Goal: Information Seeking & Learning: Learn about a topic

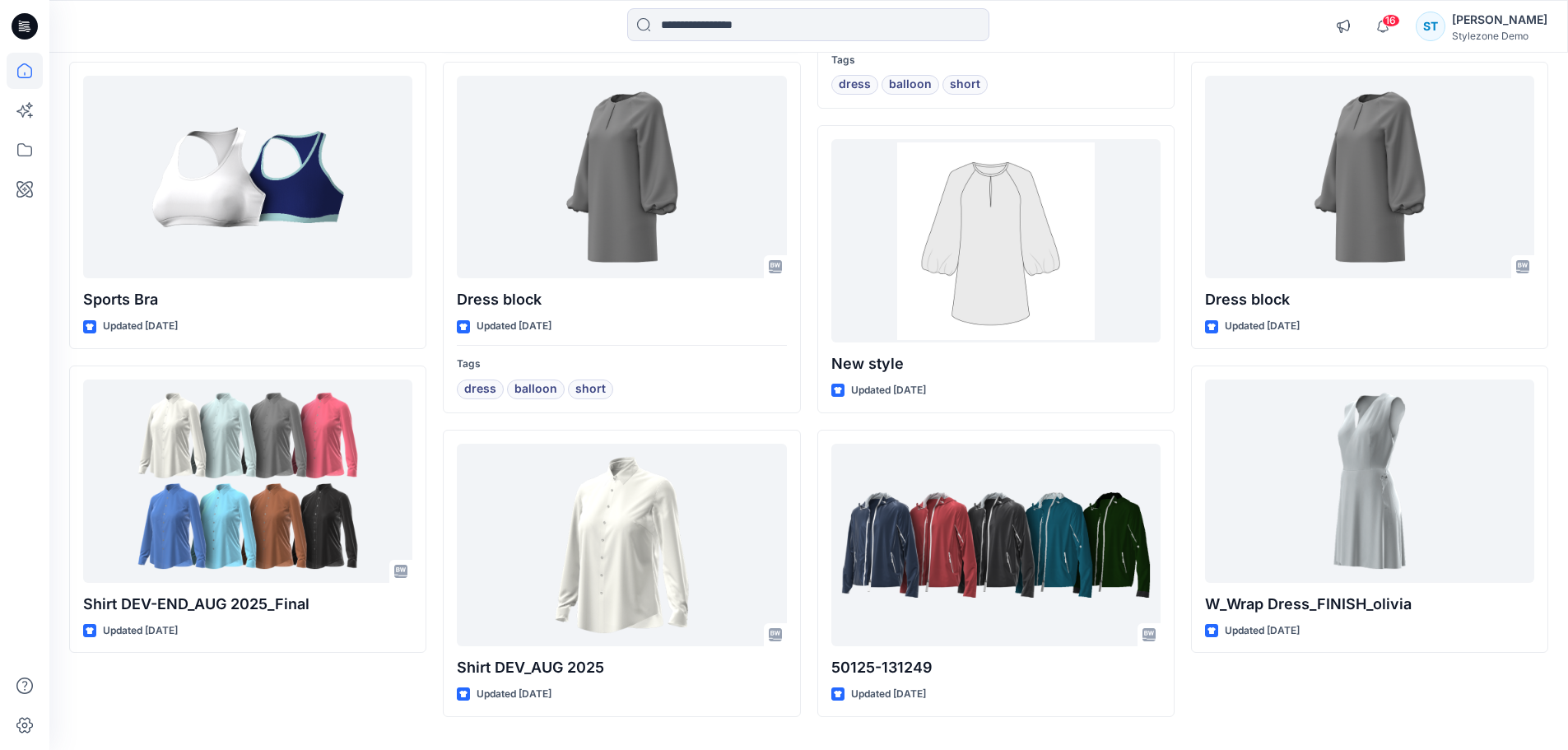
scroll to position [494, 0]
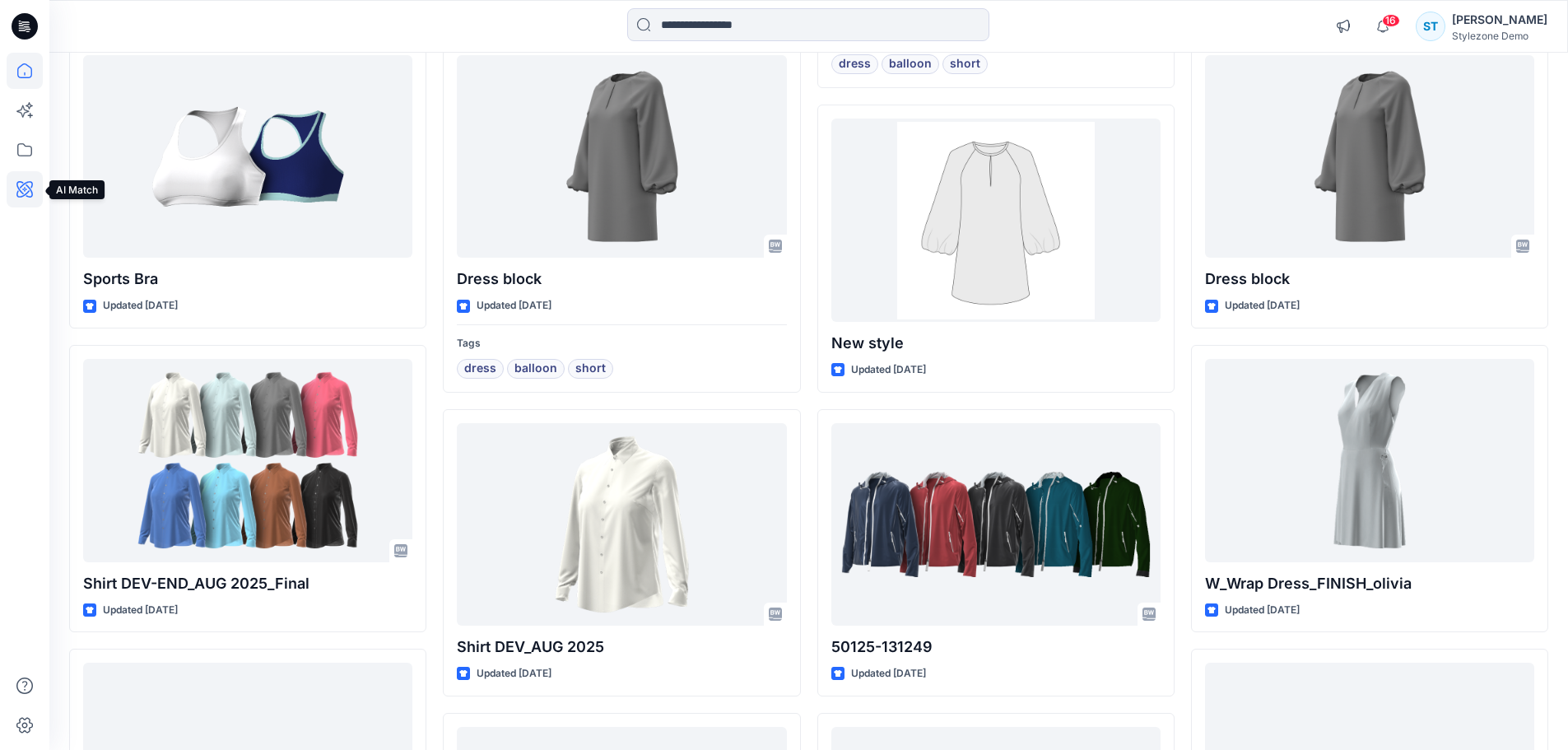
click at [24, 184] on icon at bounding box center [25, 190] width 16 height 16
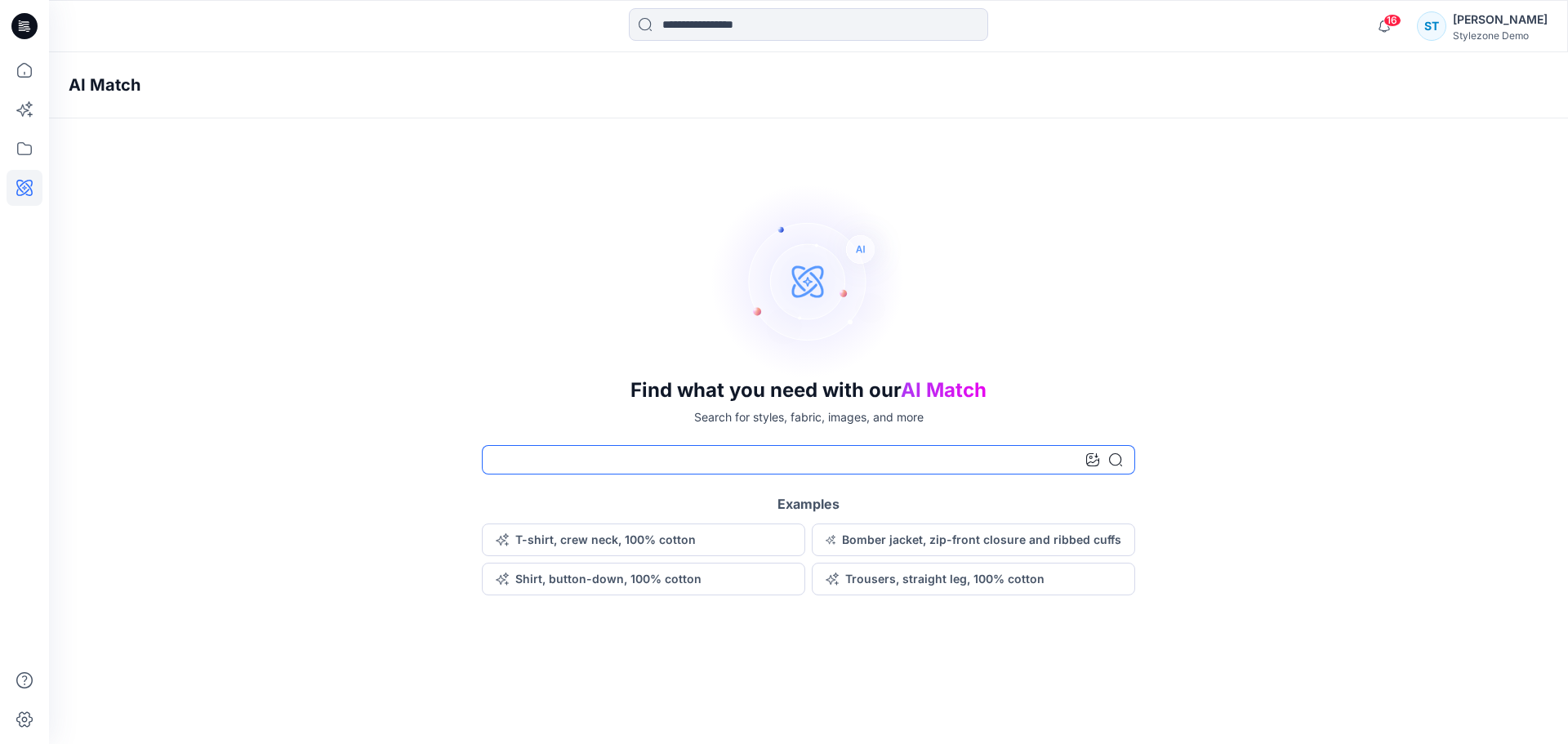
click at [651, 460] on input at bounding box center [808, 459] width 654 height 30
click at [24, 83] on icon at bounding box center [24, 71] width 36 height 36
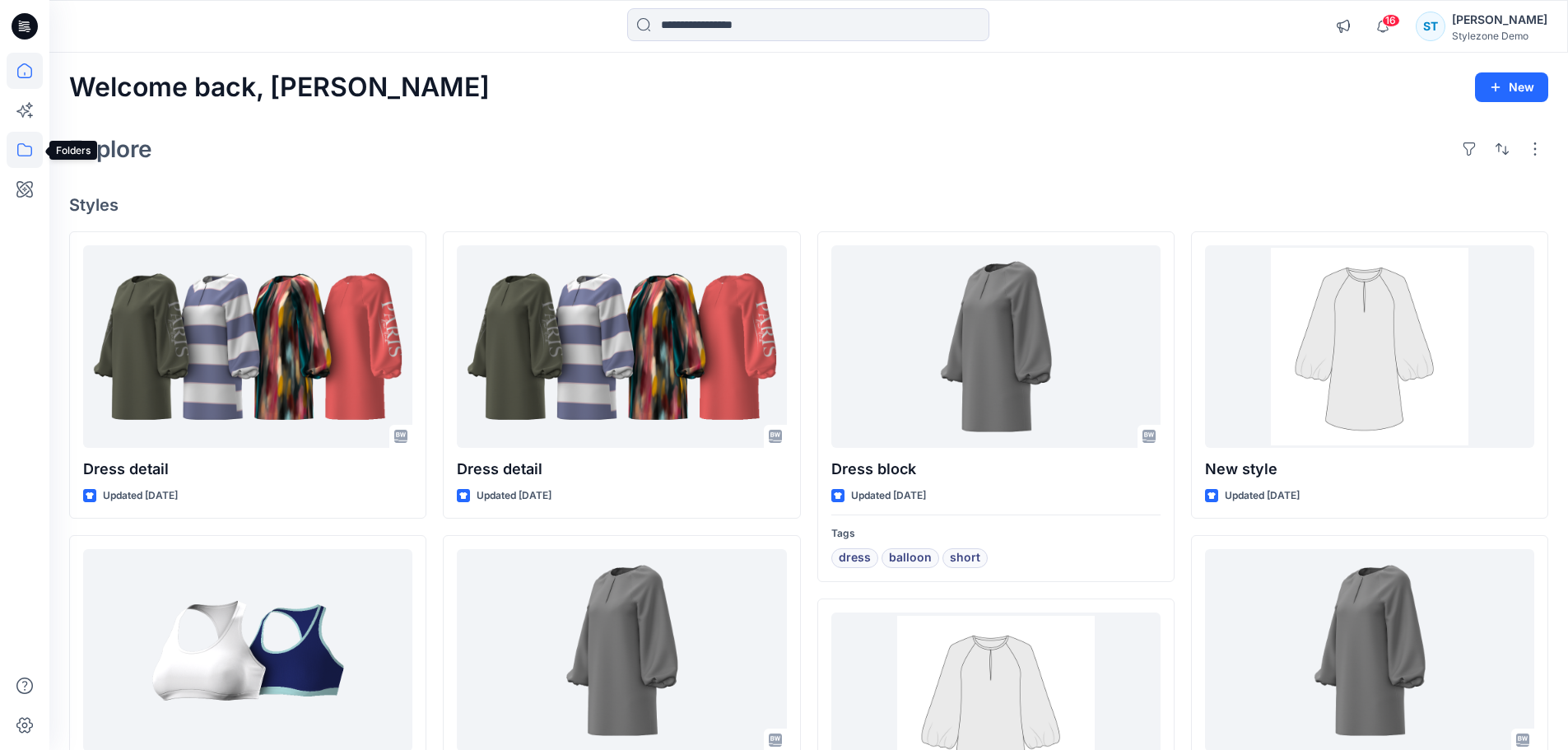
click at [21, 161] on icon at bounding box center [25, 150] width 36 height 36
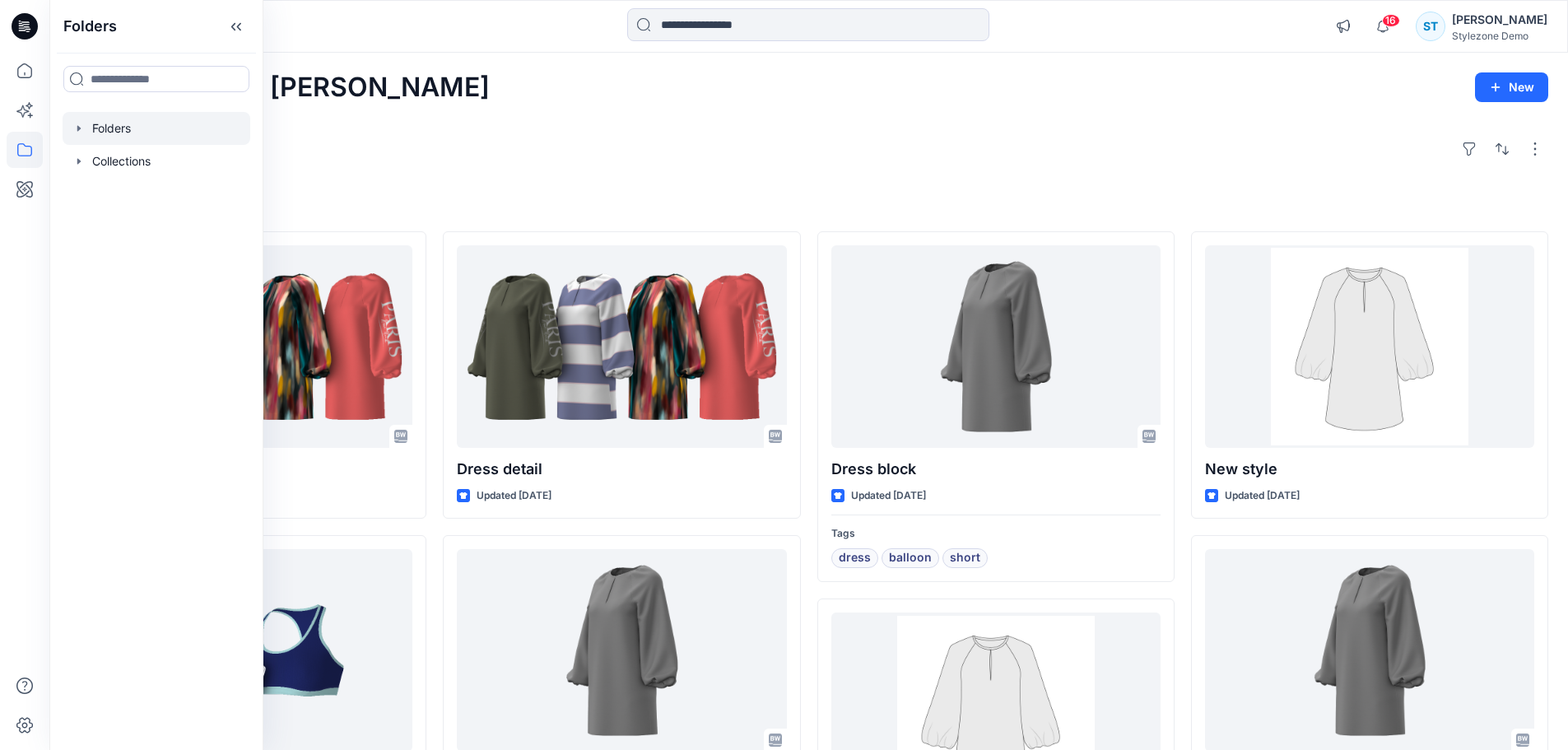
click at [80, 125] on icon "button" at bounding box center [78, 128] width 13 height 13
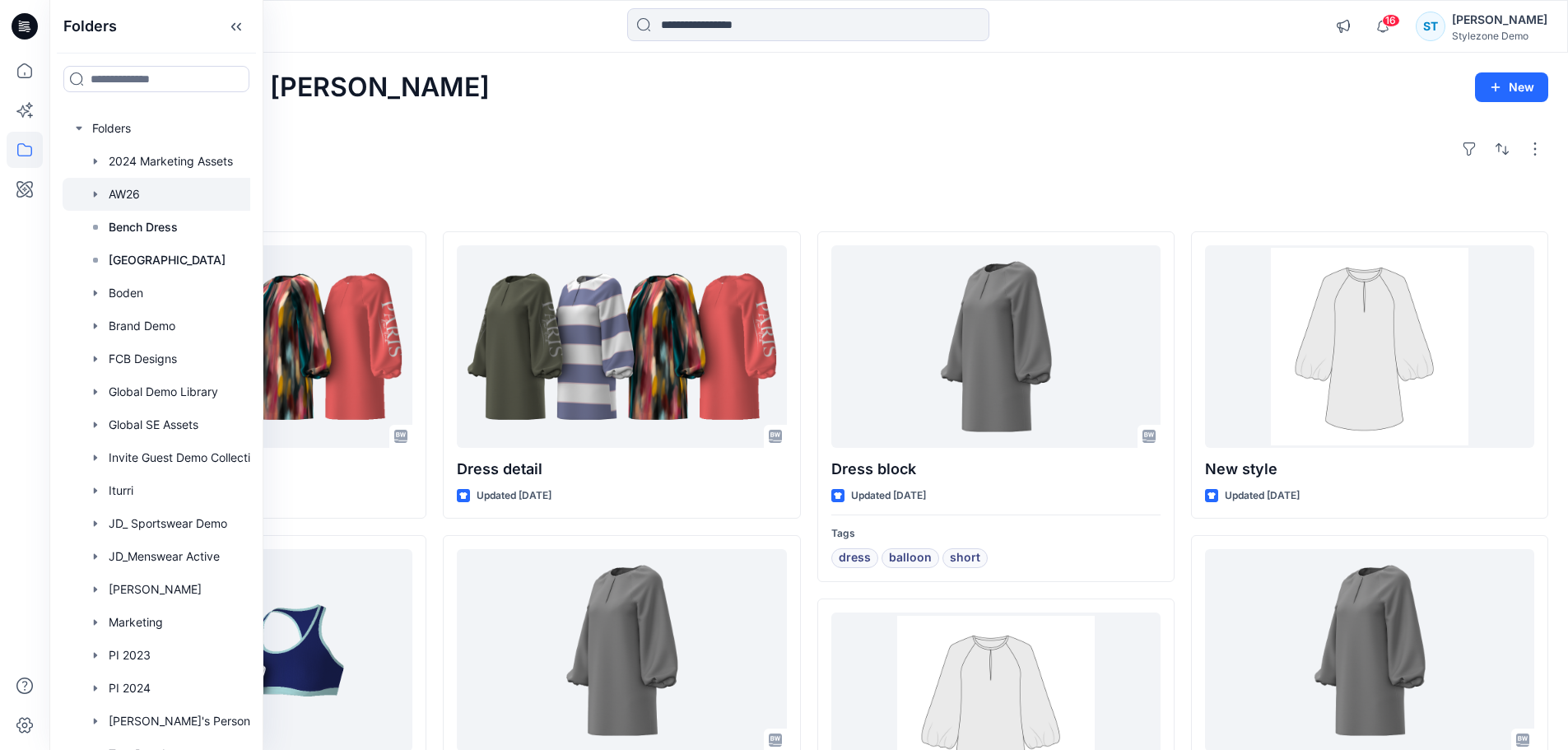
click at [119, 190] on div at bounding box center [178, 194] width 231 height 33
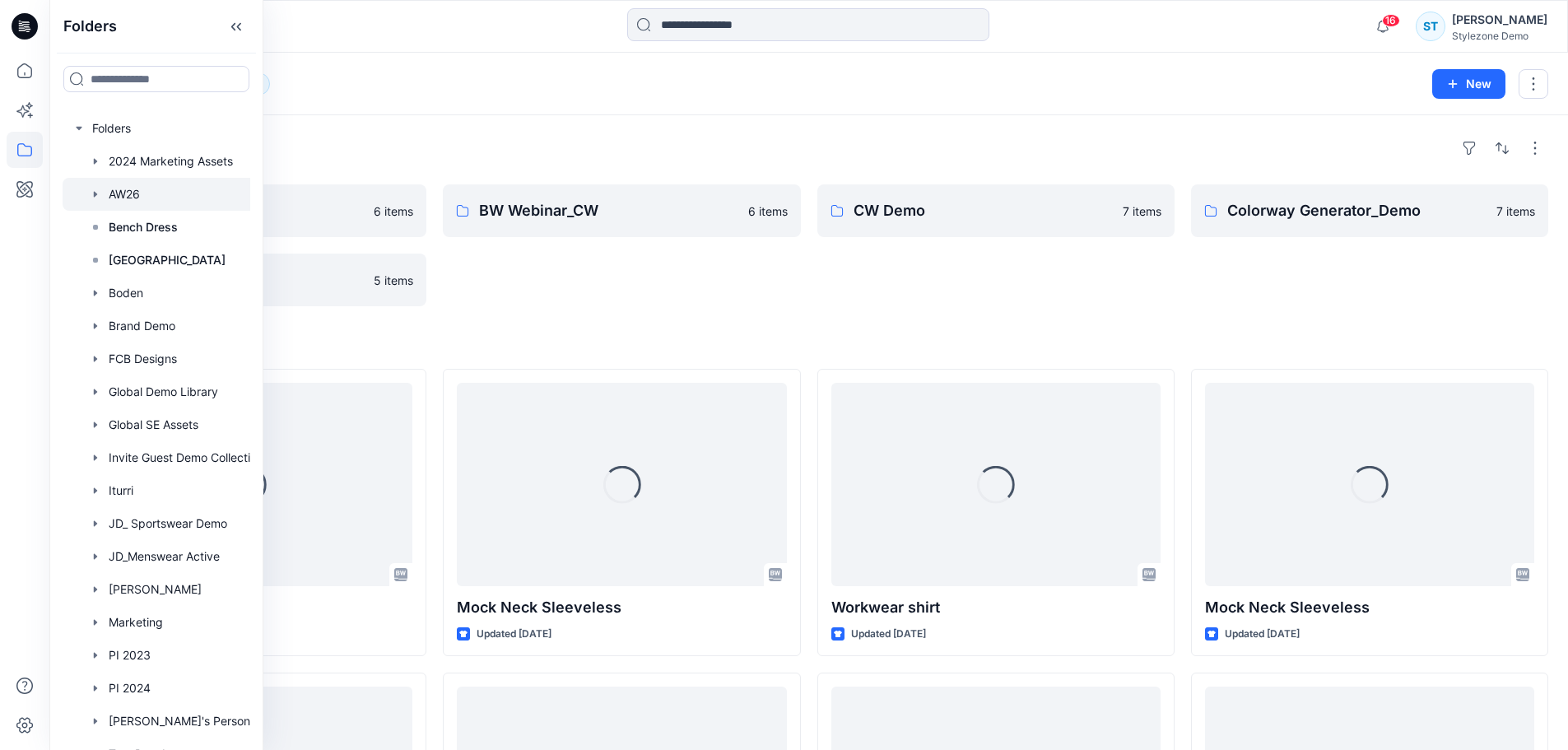
click at [1048, 91] on div "Folders AW26 12" at bounding box center [744, 83] width 1350 height 23
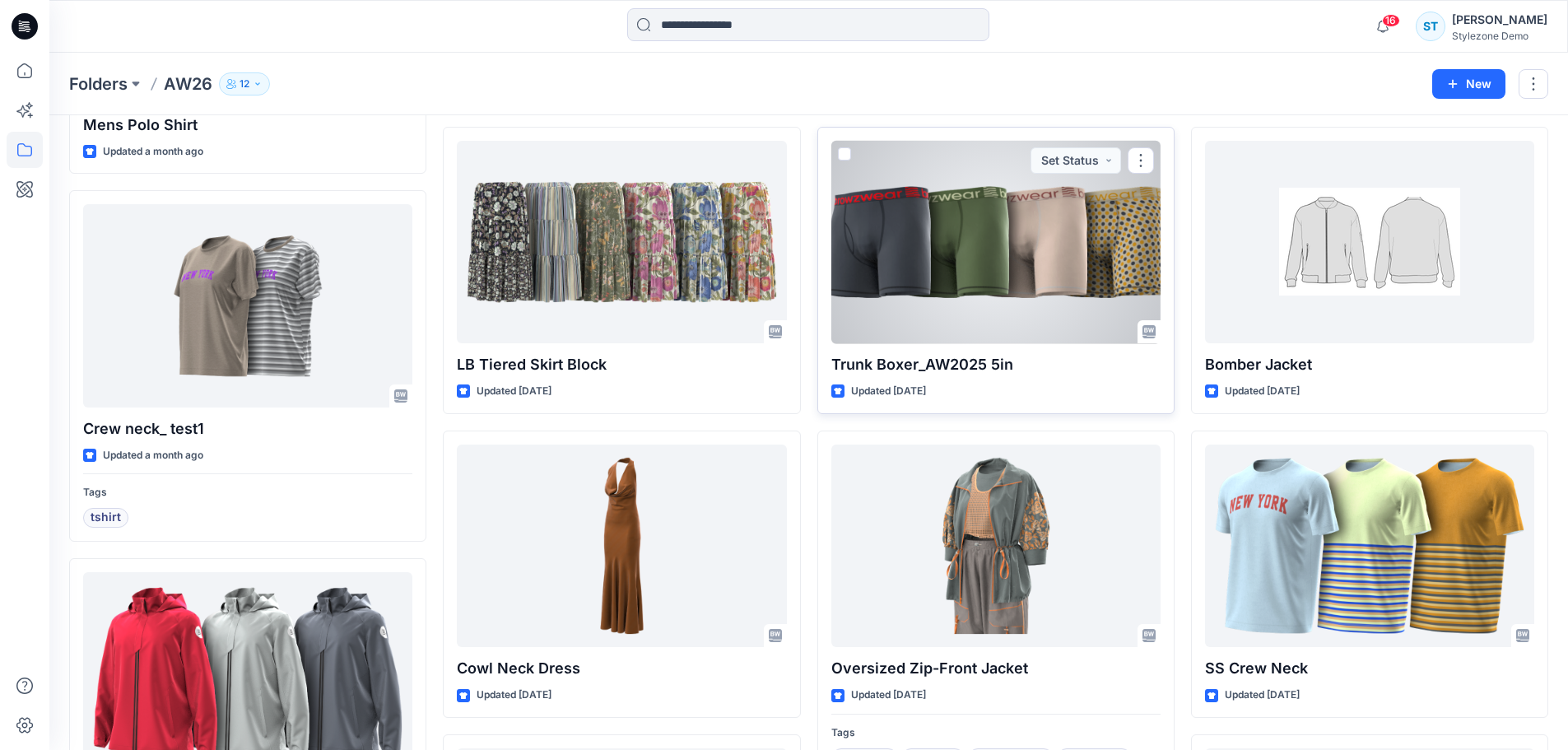
scroll to position [1233, 0]
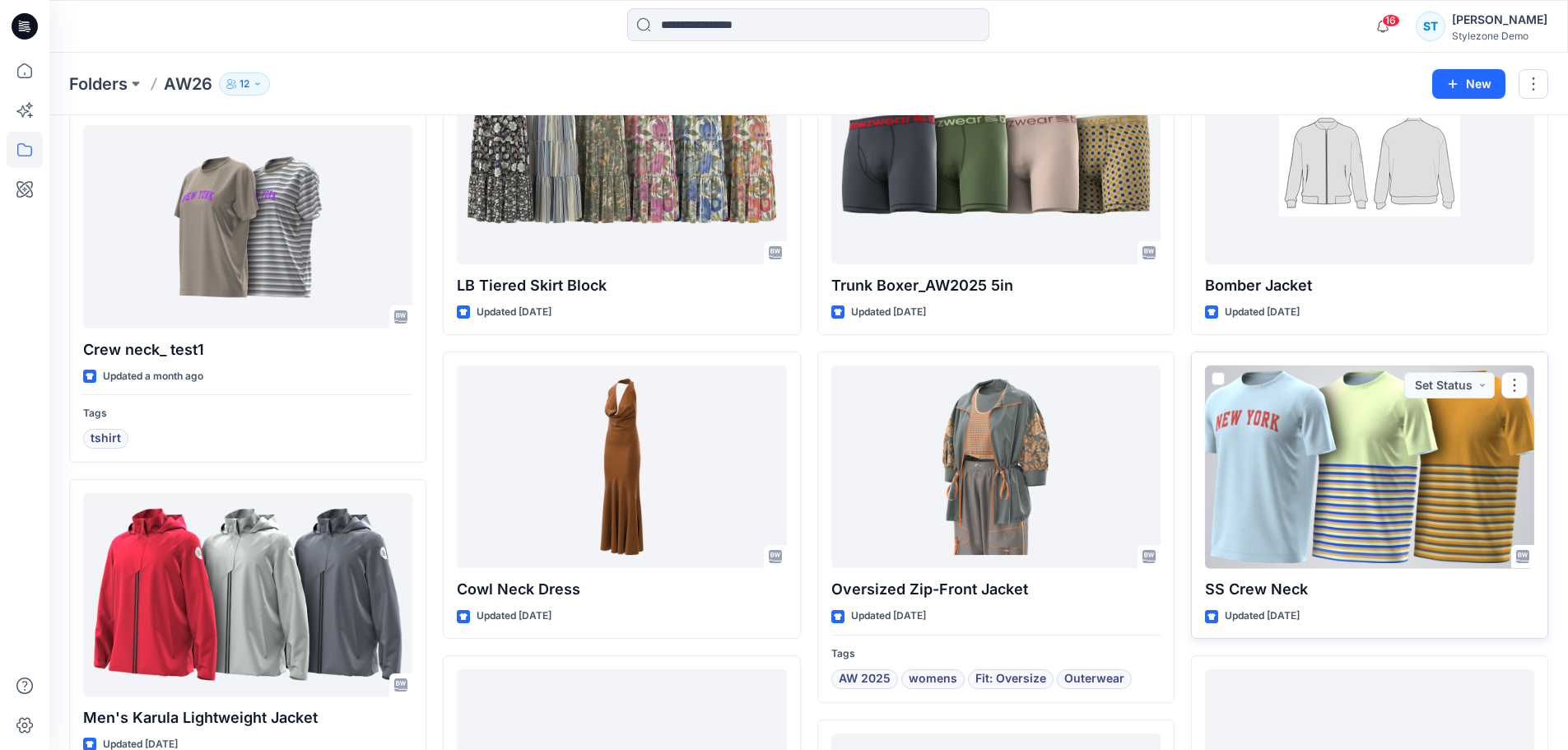
click at [1307, 436] on div at bounding box center [1368, 467] width 329 height 203
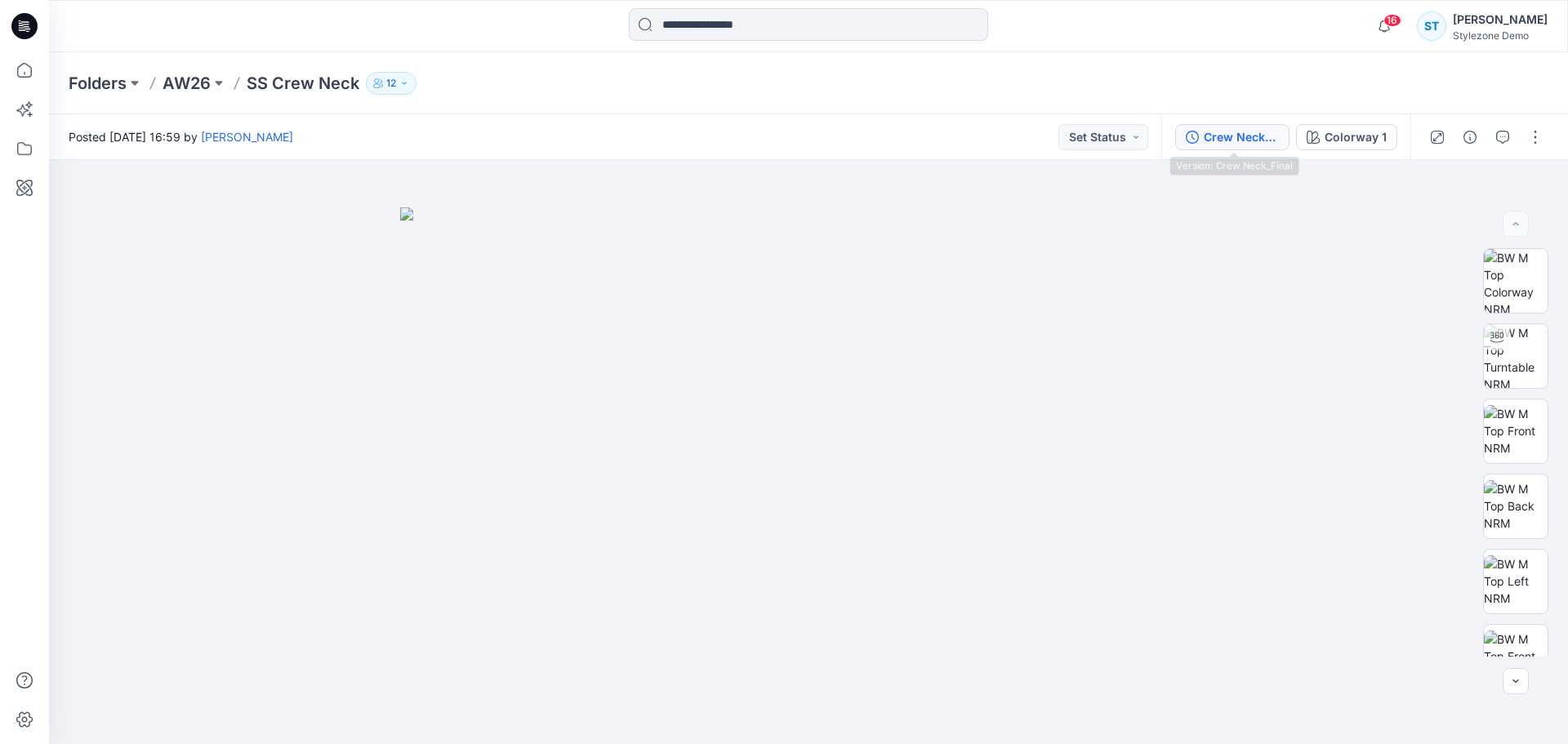
click at [1255, 143] on div "Crew Neck_Final" at bounding box center [1242, 137] width 75 height 18
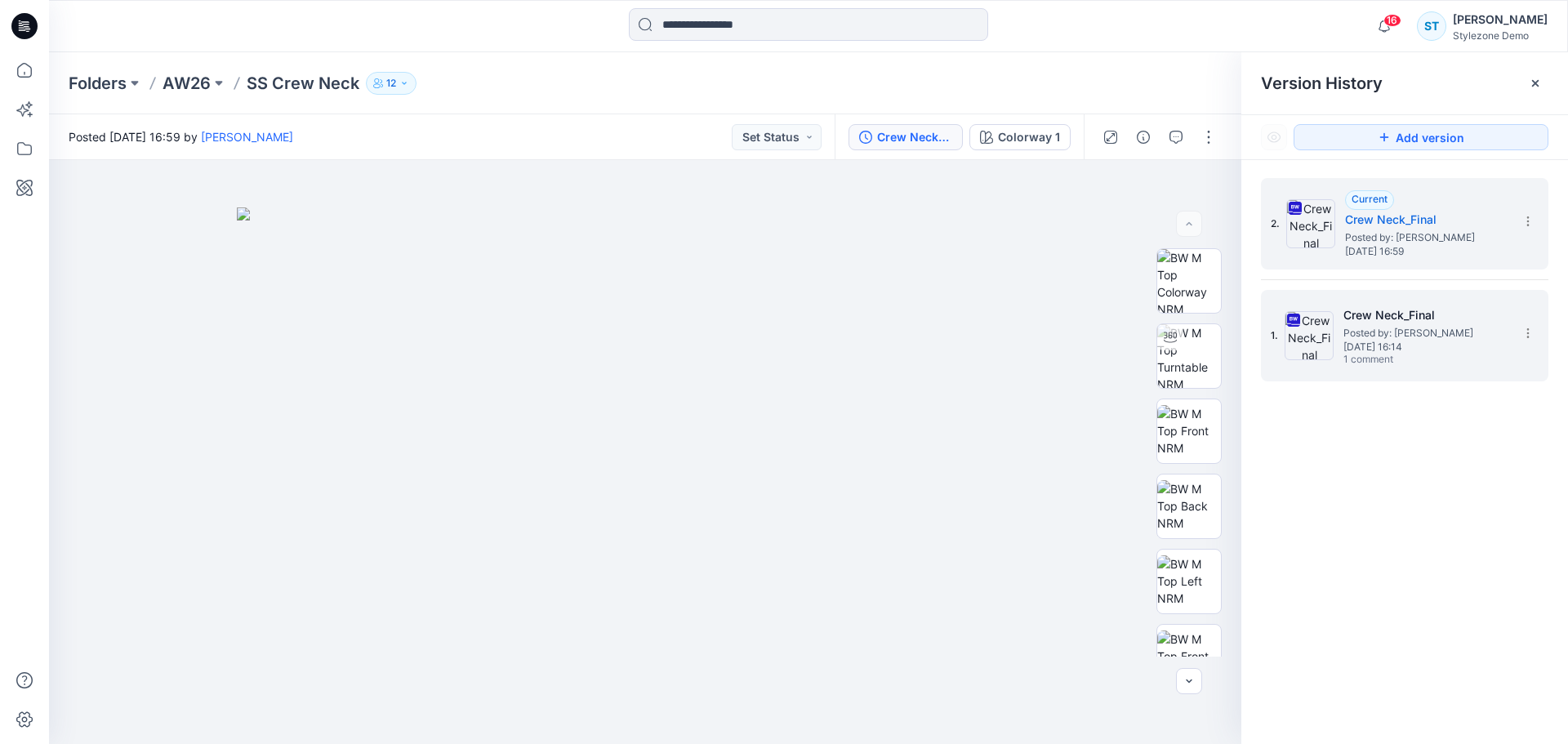
click at [1373, 300] on div "1. Crew Neck_Final Posted by: Savio Thomas Thursday, May 08, 2025 16:14 1 comme…" at bounding box center [1393, 335] width 245 height 79
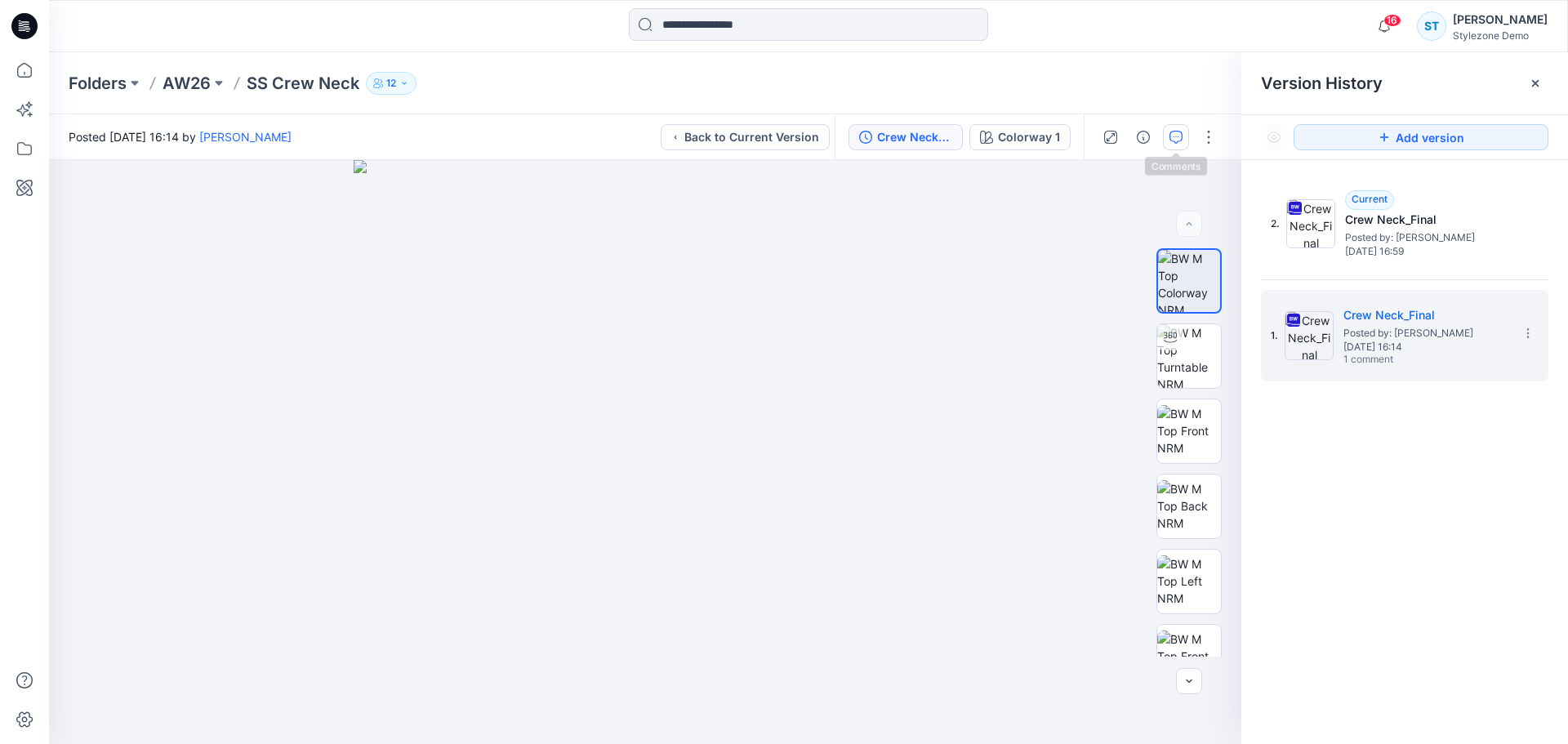
click at [1180, 144] on button "button" at bounding box center [1176, 137] width 26 height 26
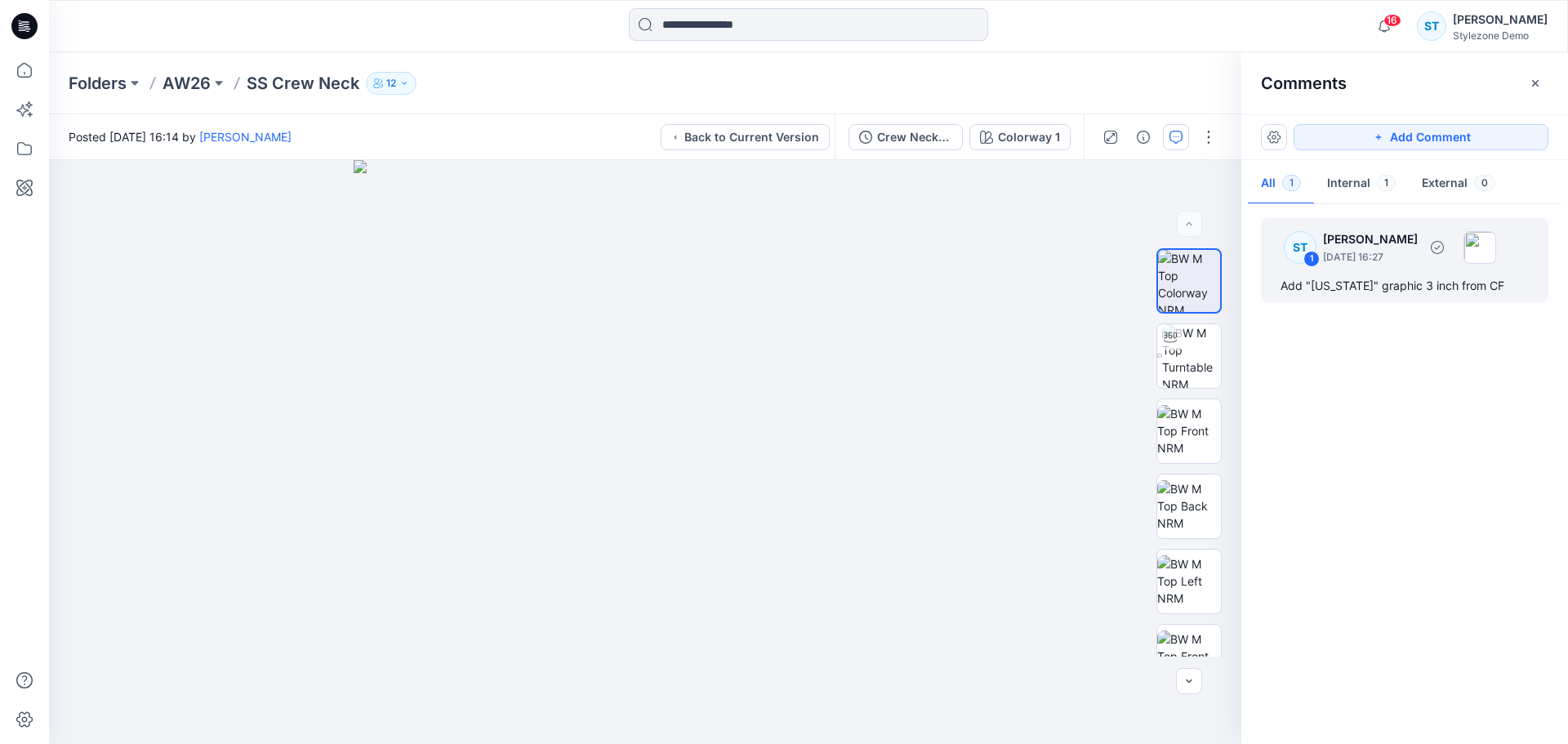
click at [1393, 261] on p "May 08, 2025 16:27" at bounding box center [1370, 258] width 95 height 16
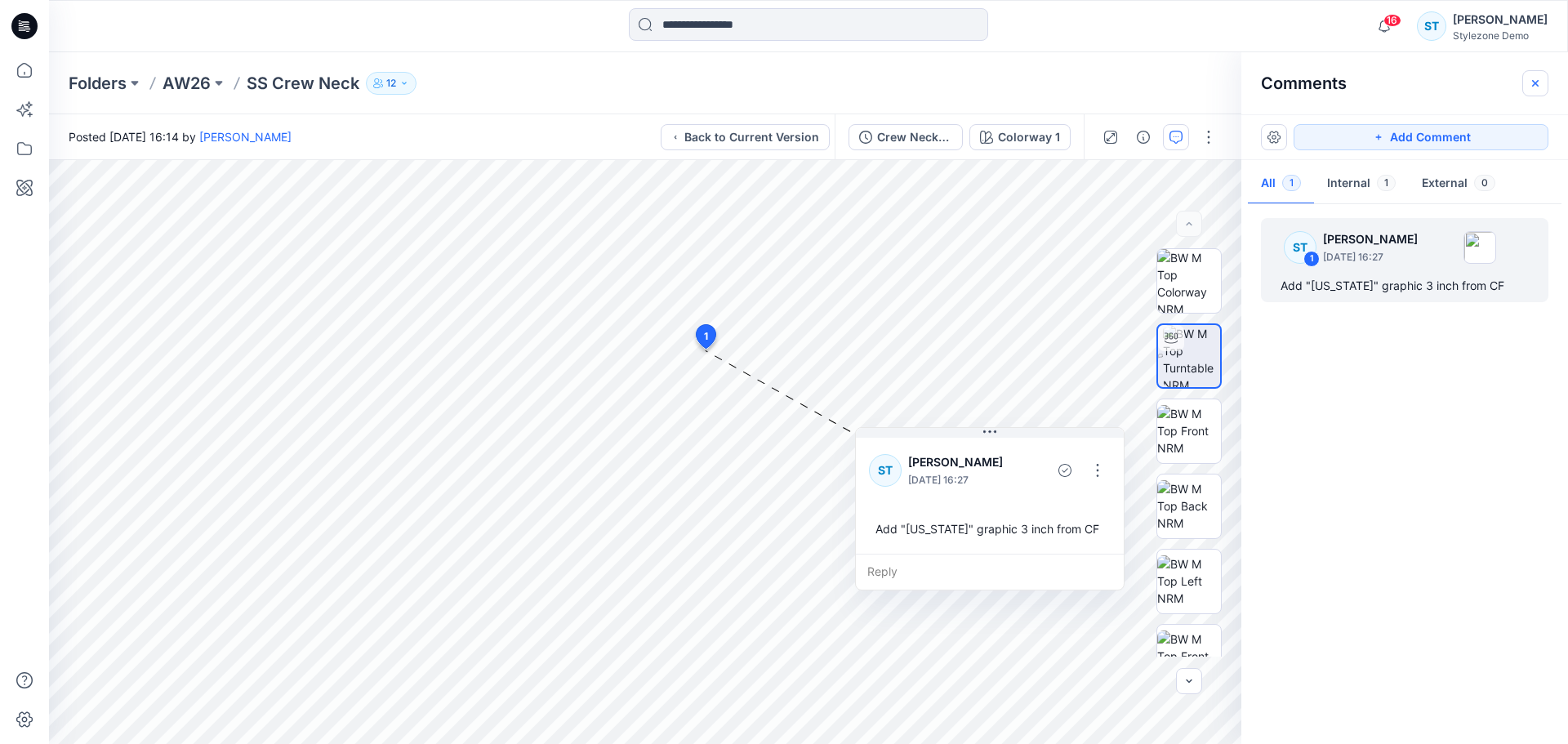
click at [1539, 83] on icon "button" at bounding box center [1535, 83] width 13 height 13
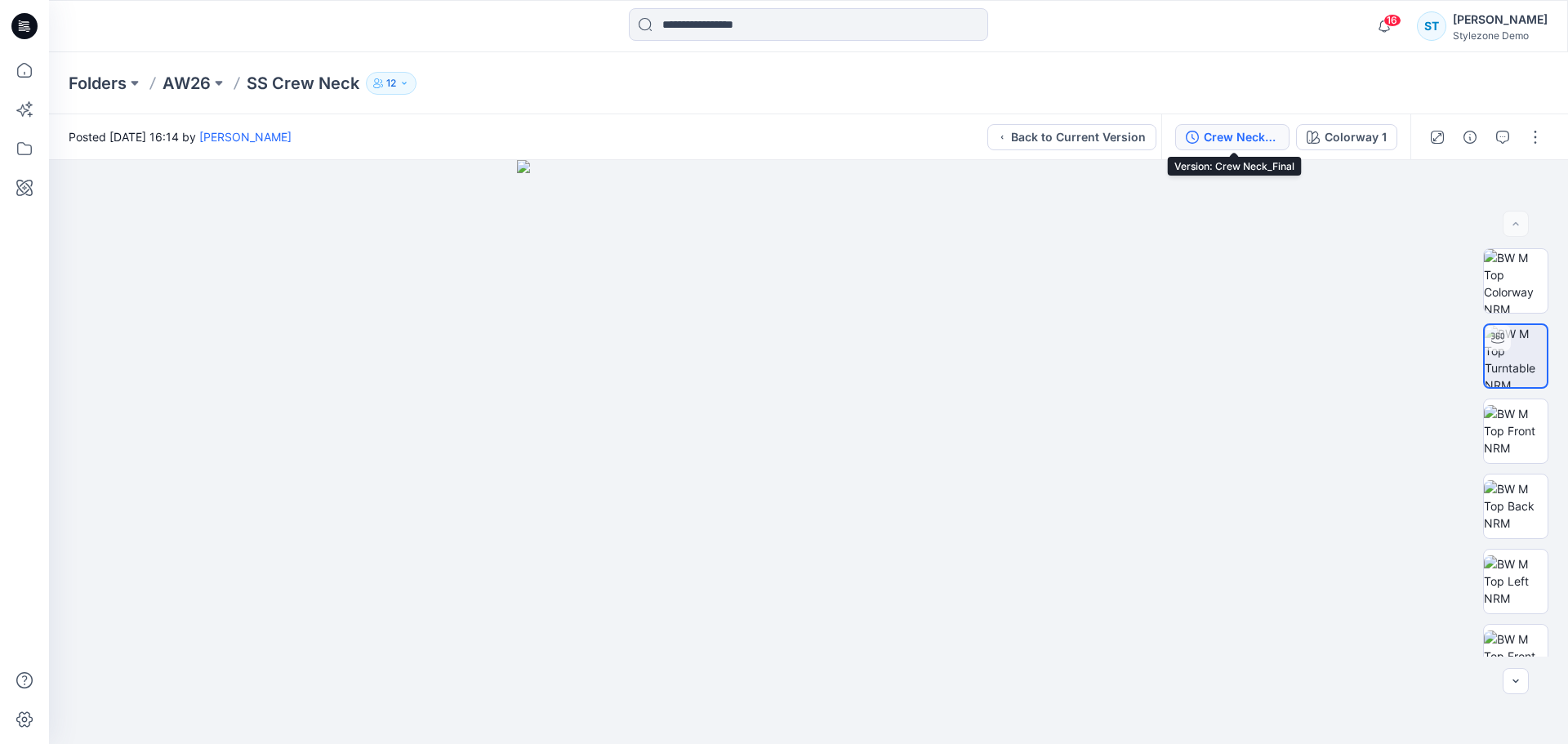
click at [1250, 138] on div "Crew Neck_Final" at bounding box center [1242, 137] width 75 height 18
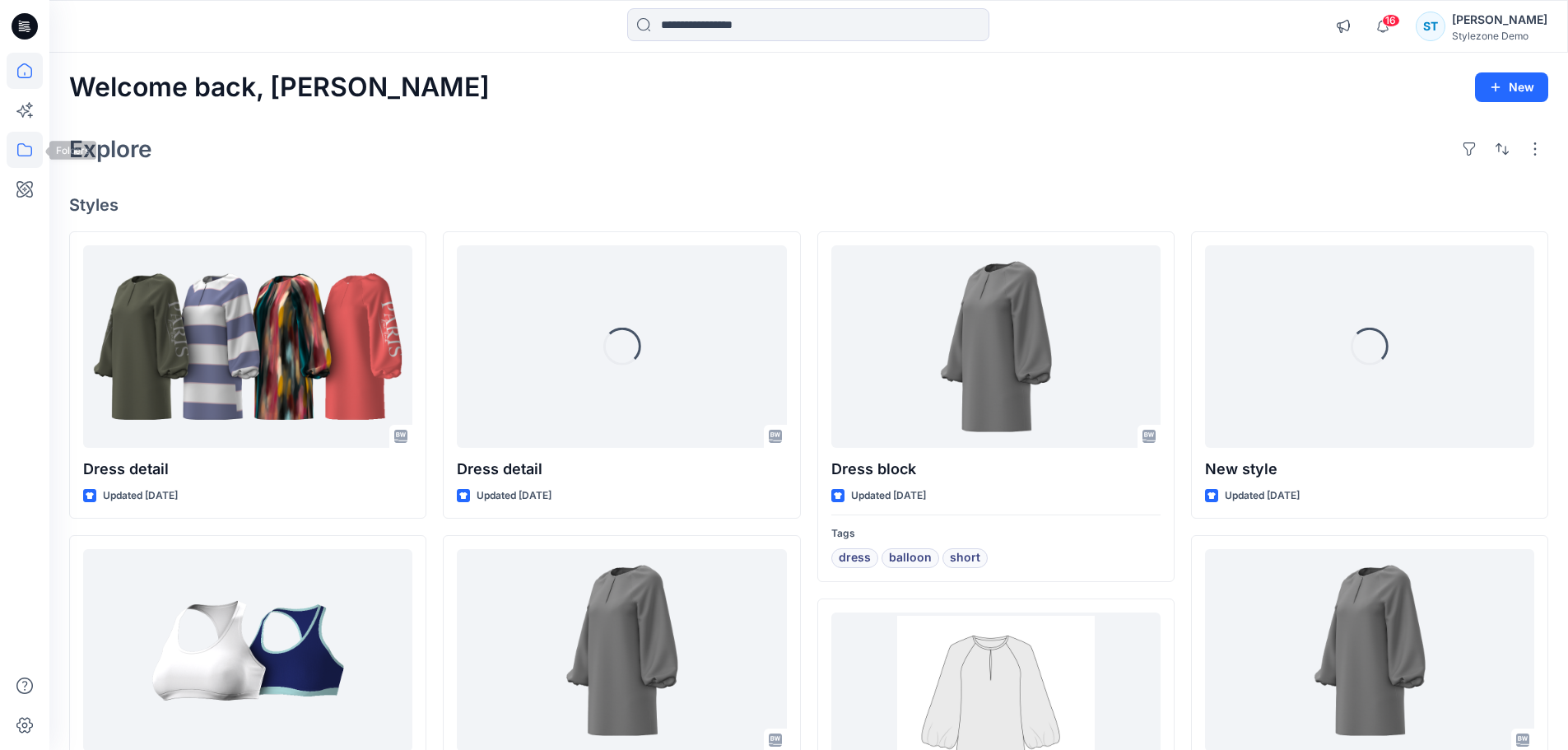
click at [27, 146] on icon at bounding box center [25, 150] width 36 height 36
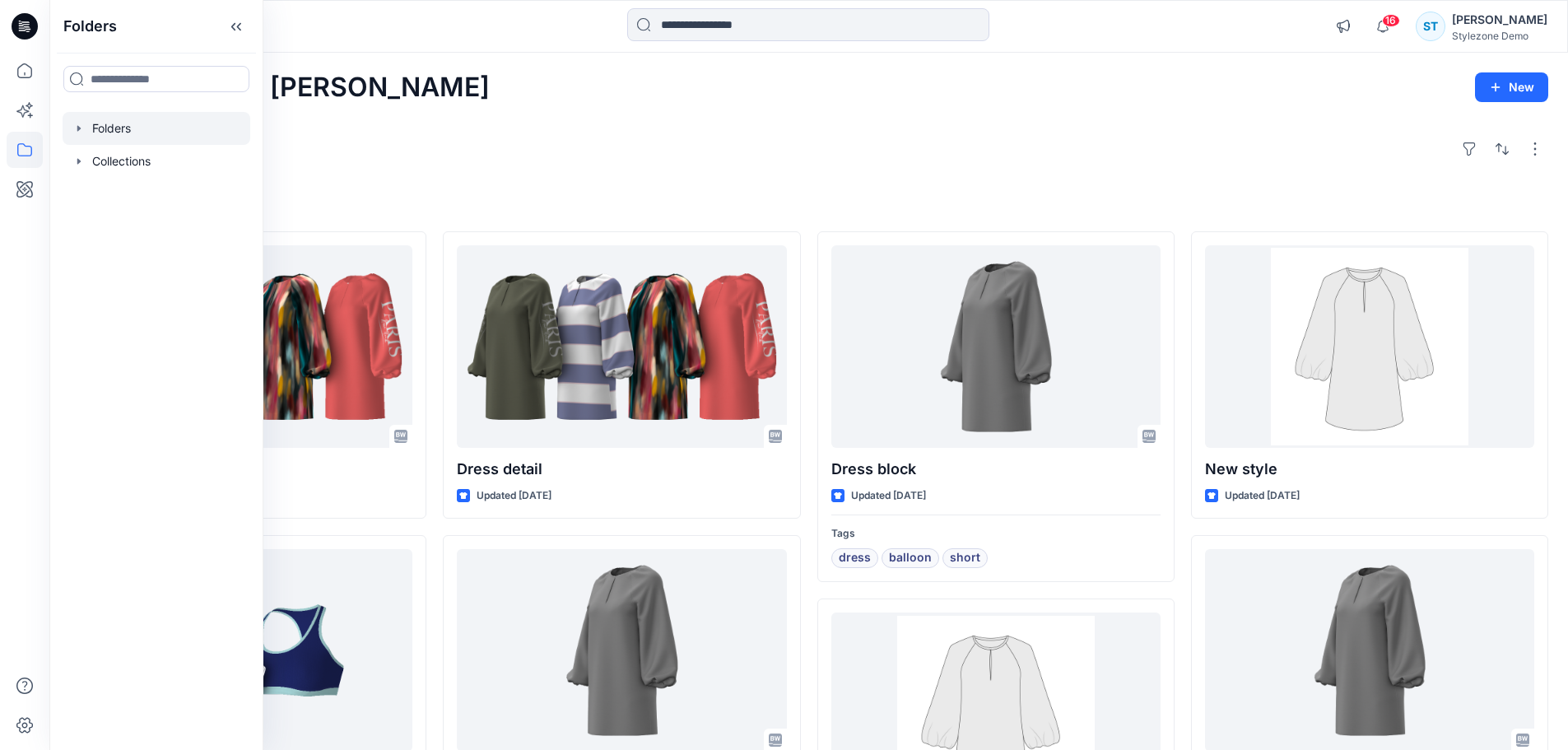
click at [79, 131] on icon "button" at bounding box center [78, 128] width 13 height 13
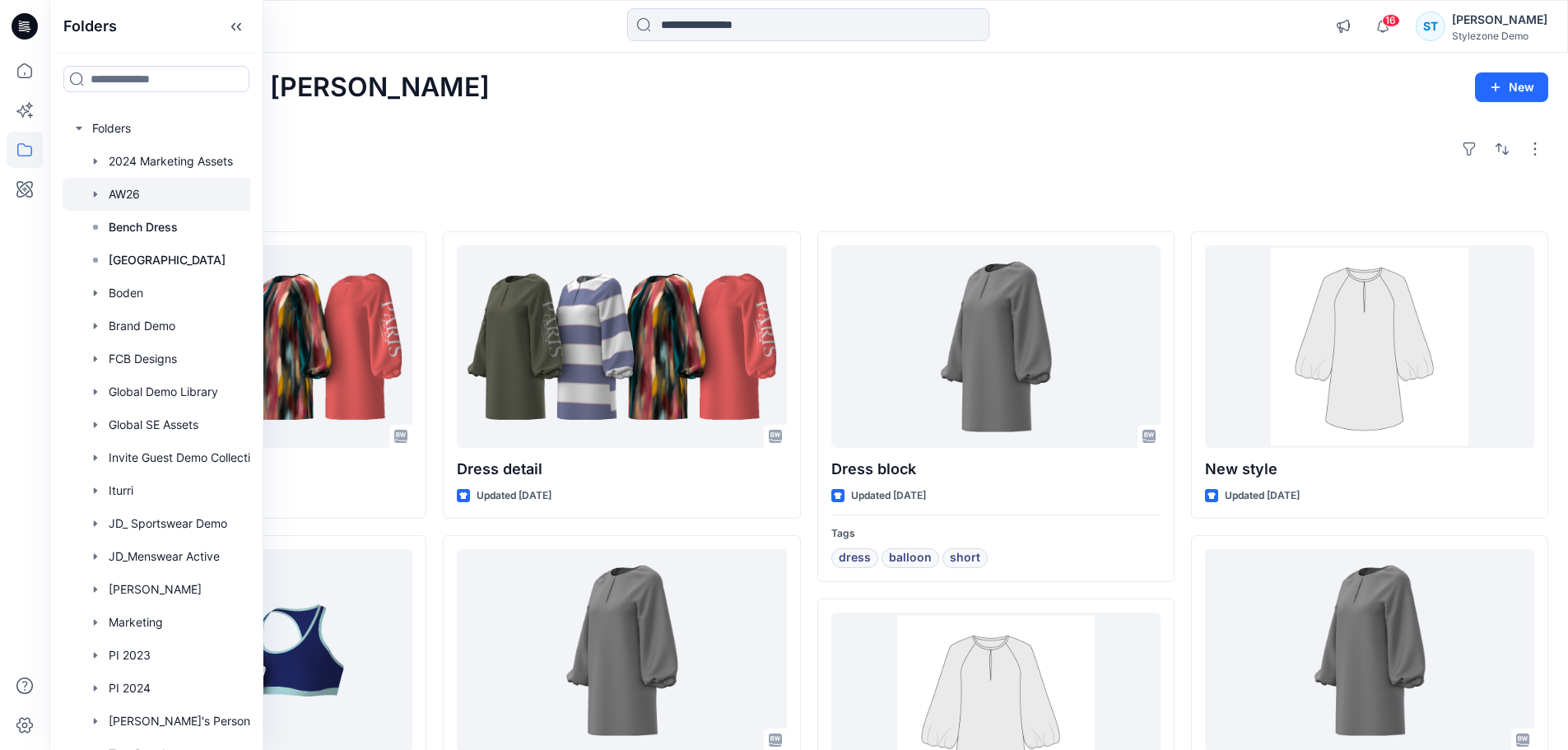
click at [126, 188] on div at bounding box center [178, 194] width 231 height 33
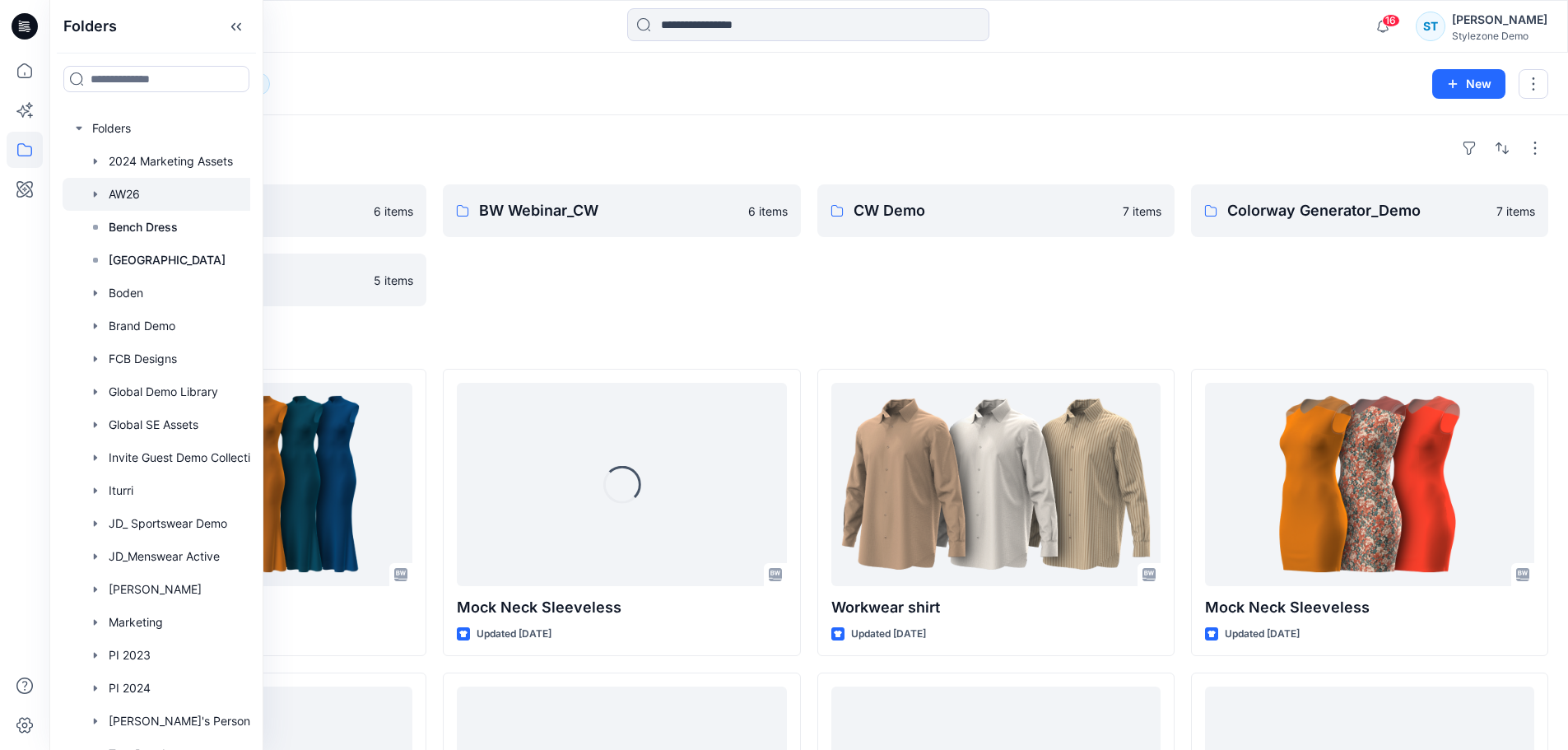
click at [726, 297] on div "BW Webinar_CW 6 items" at bounding box center [621, 245] width 357 height 122
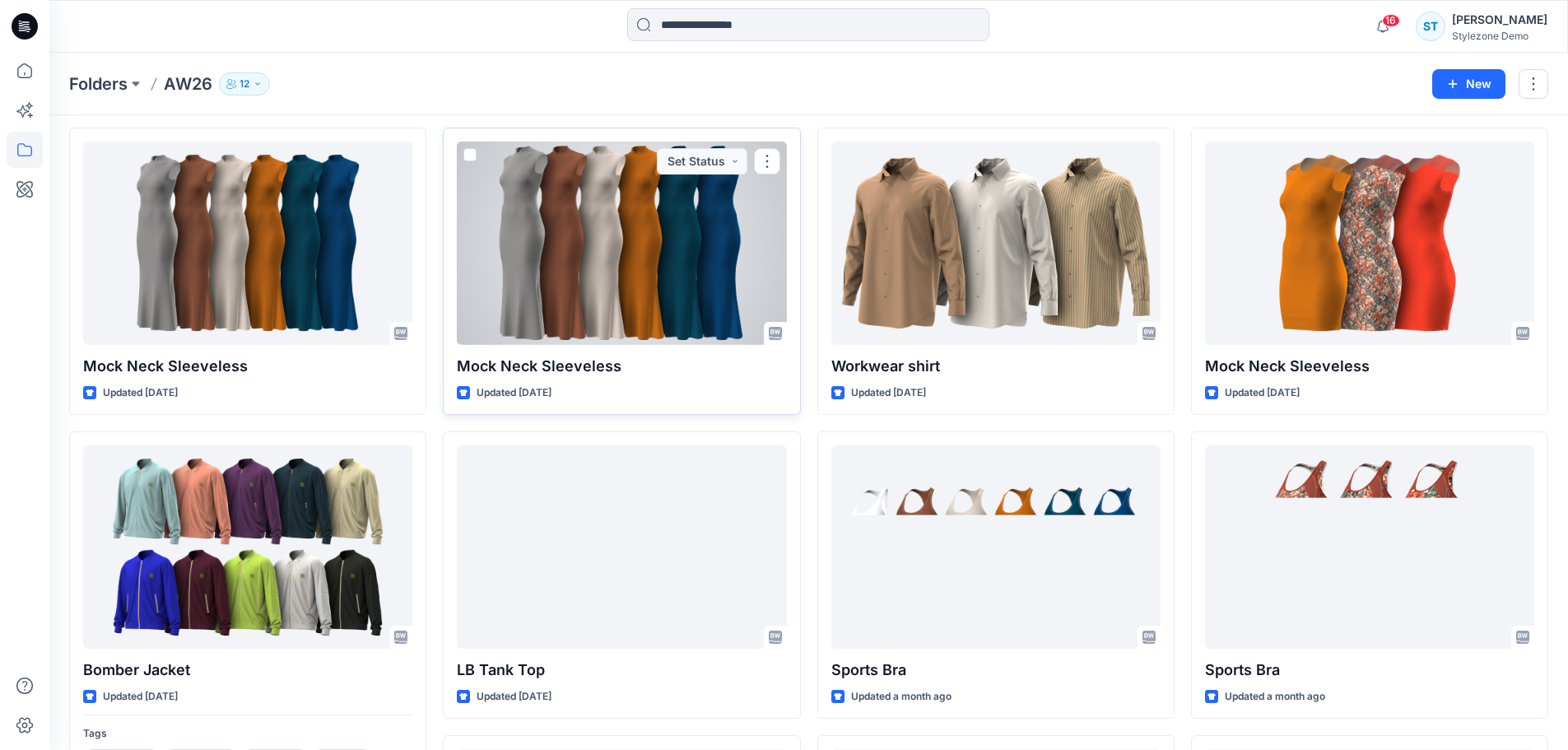
scroll to position [247, 0]
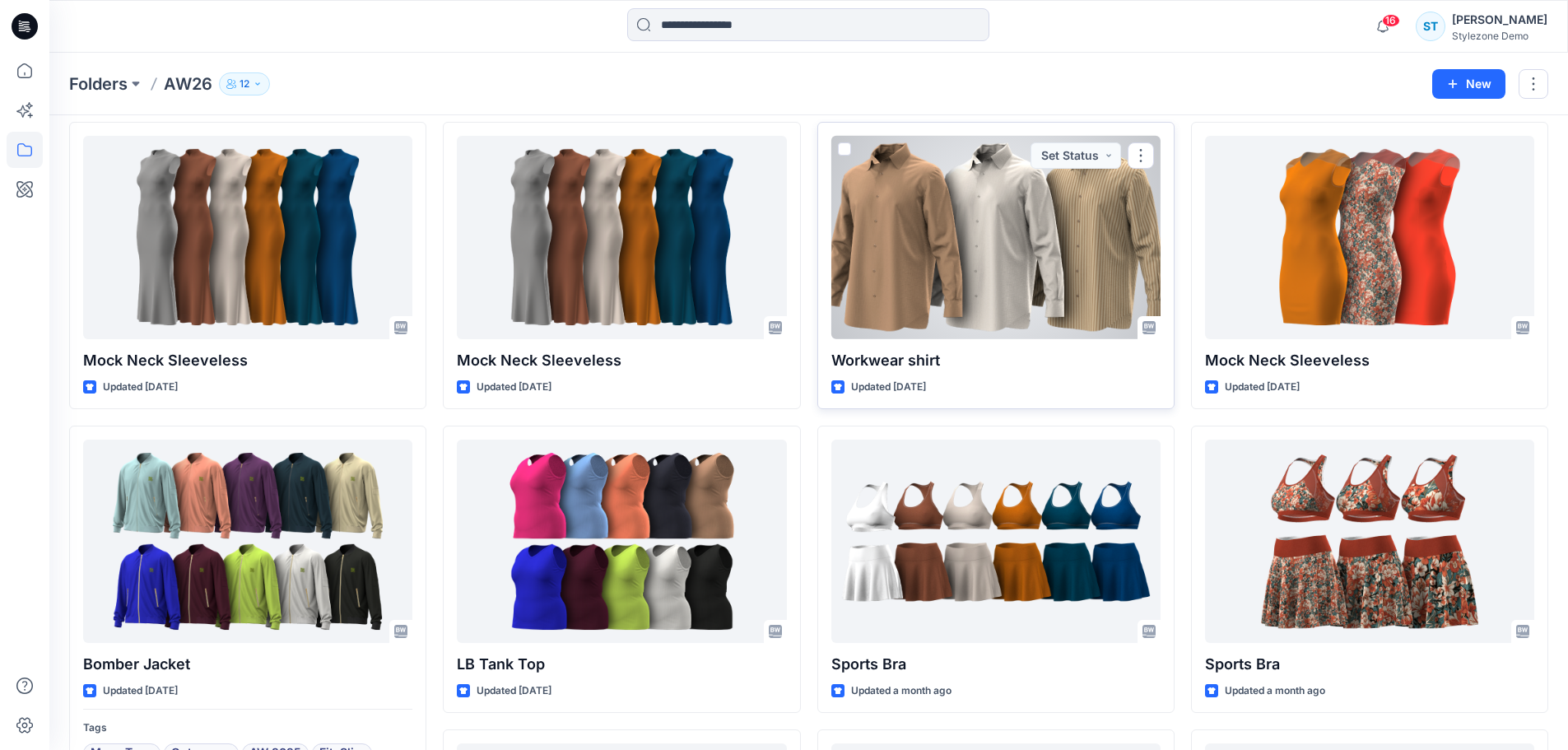
click at [1010, 299] on div at bounding box center [995, 237] width 329 height 203
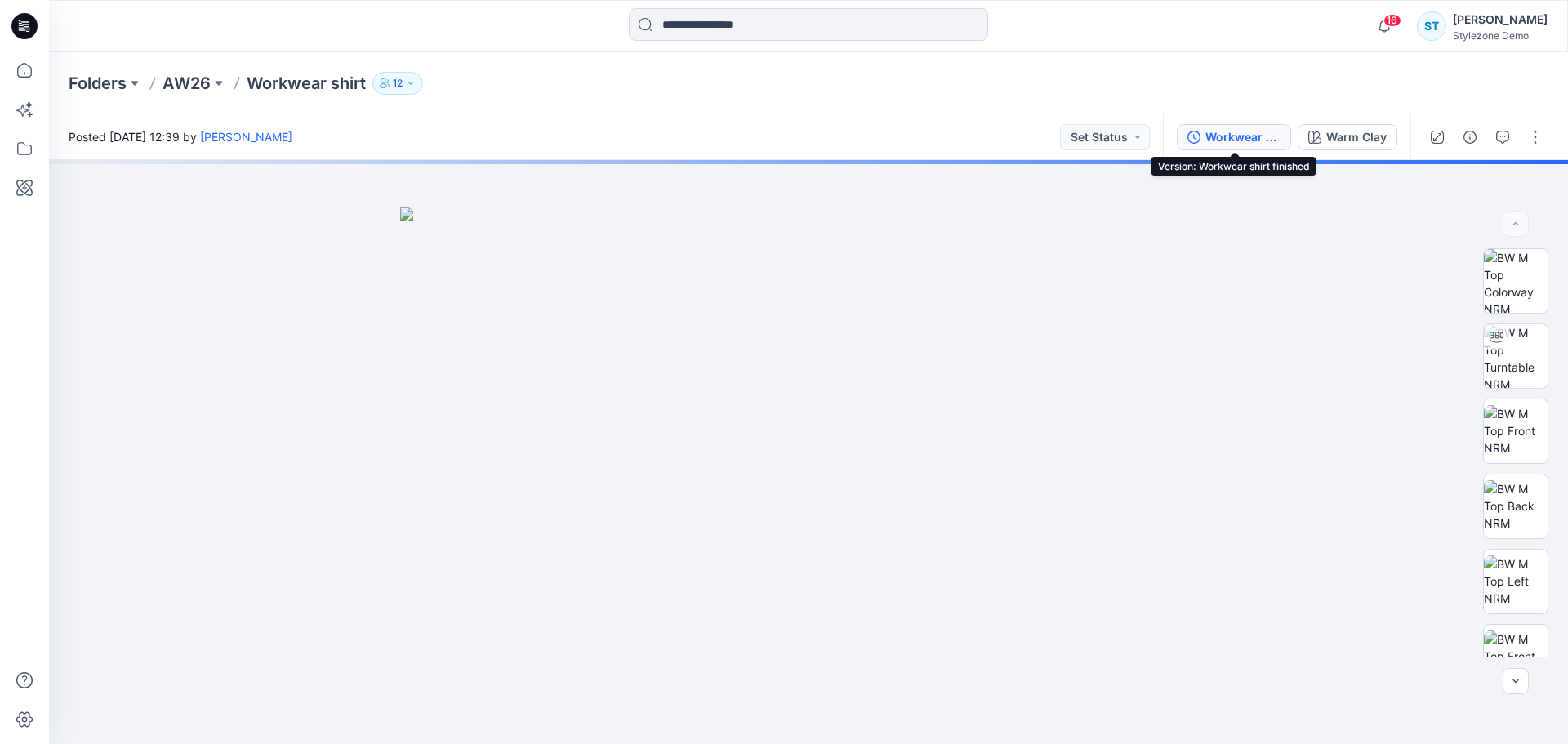
click at [1238, 139] on div "Workwear shirt finished" at bounding box center [1242, 137] width 75 height 18
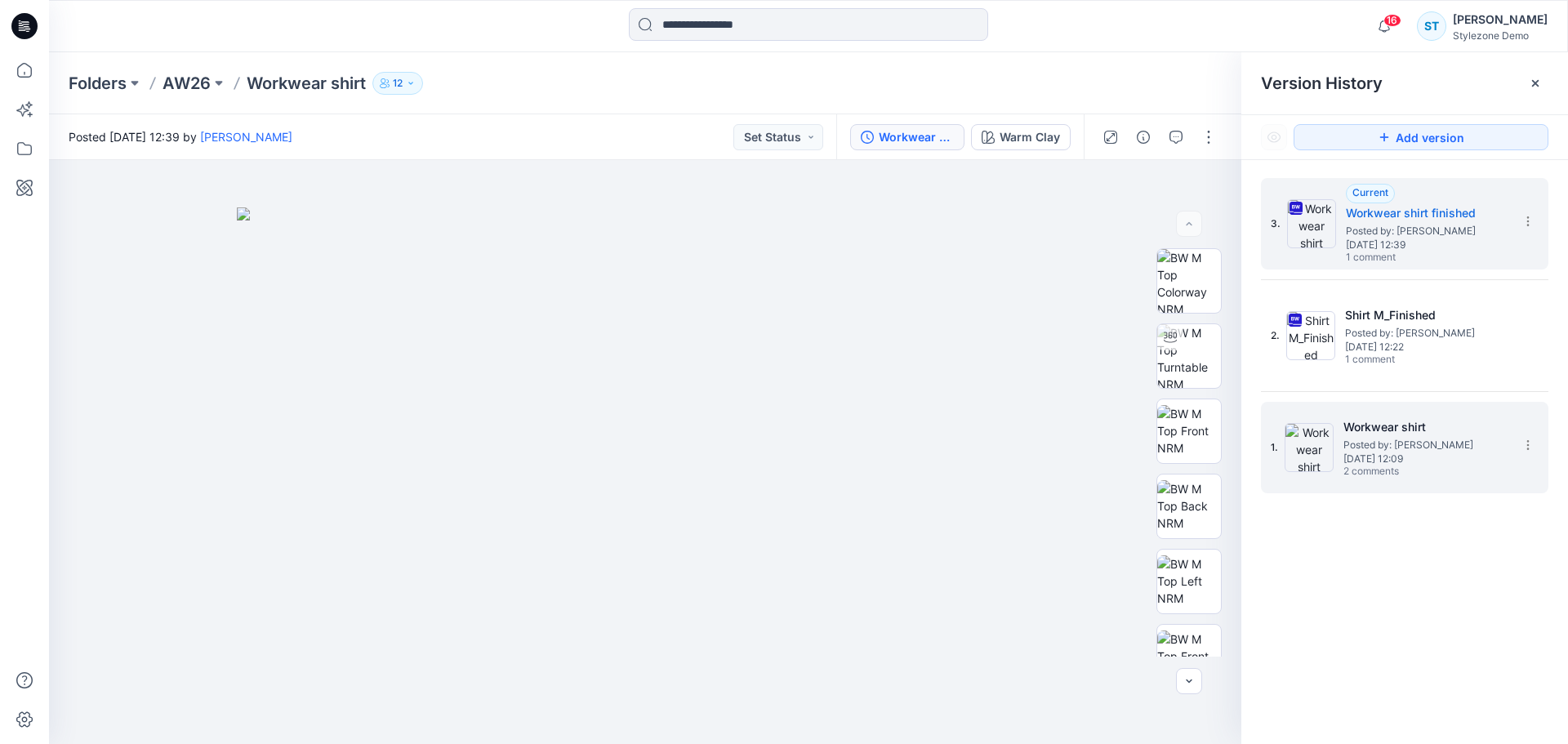
click at [1384, 453] on span "[DATE] 12:09" at bounding box center [1425, 458] width 164 height 12
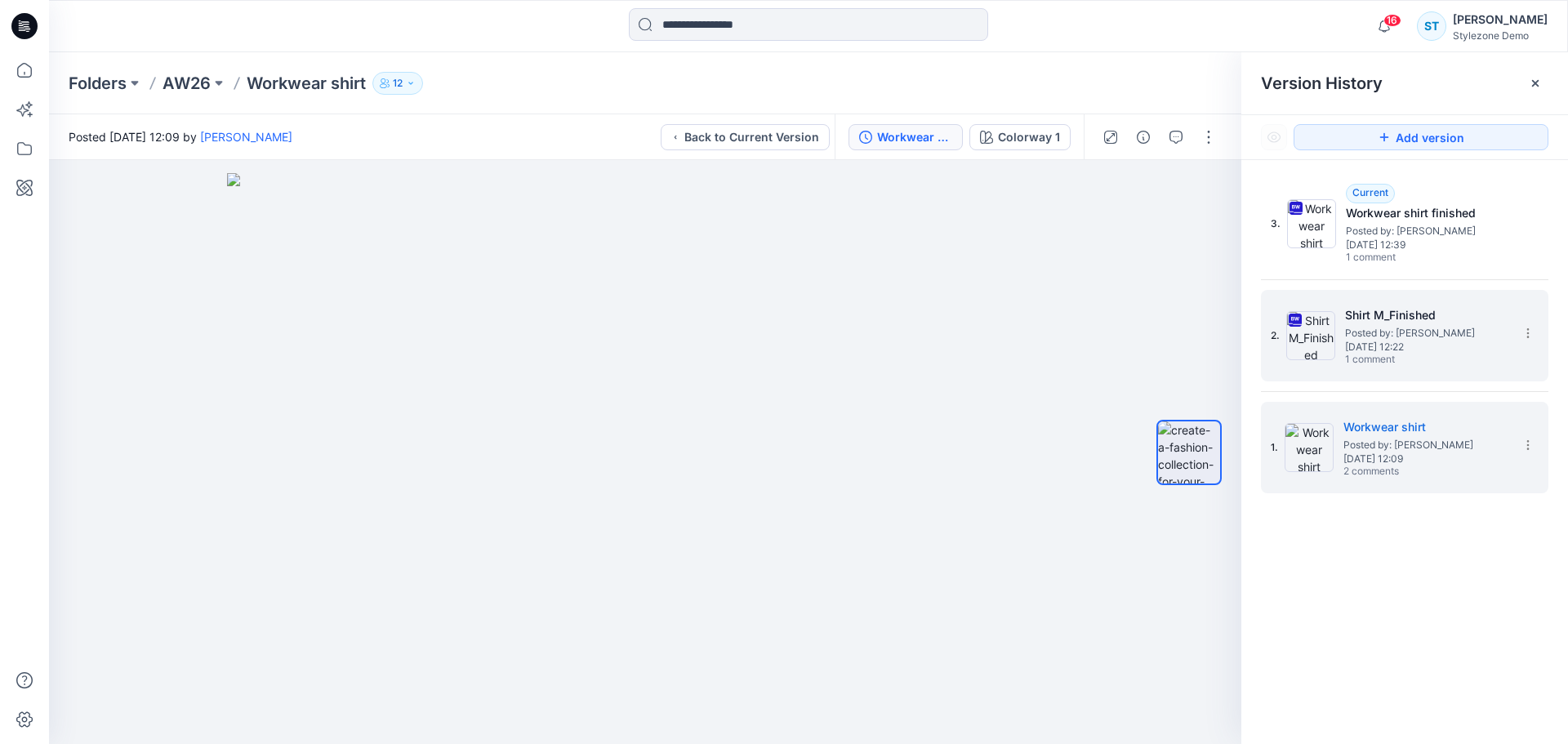
click at [1377, 357] on span "1 comment" at bounding box center [1403, 360] width 114 height 13
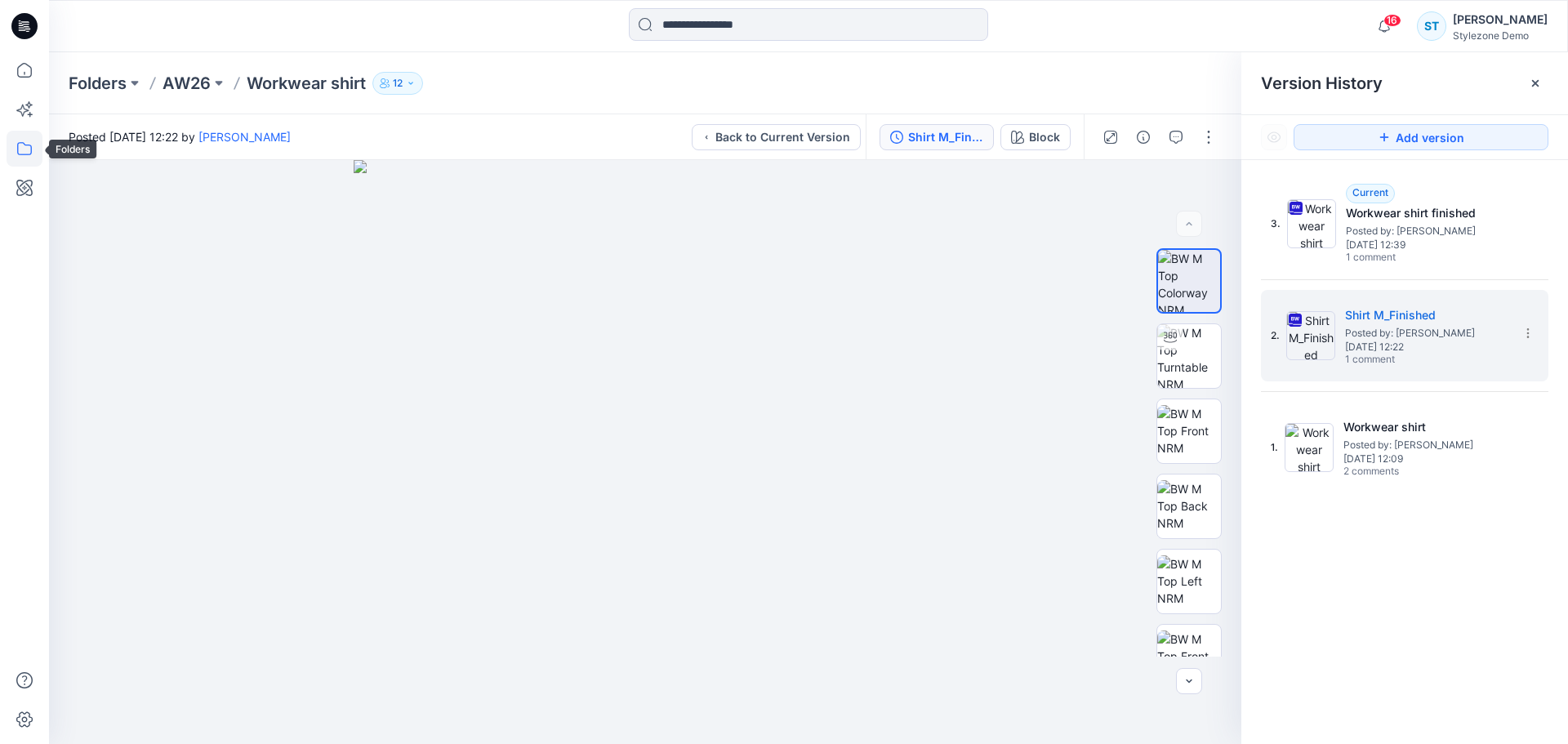
click at [29, 139] on icon at bounding box center [24, 149] width 36 height 36
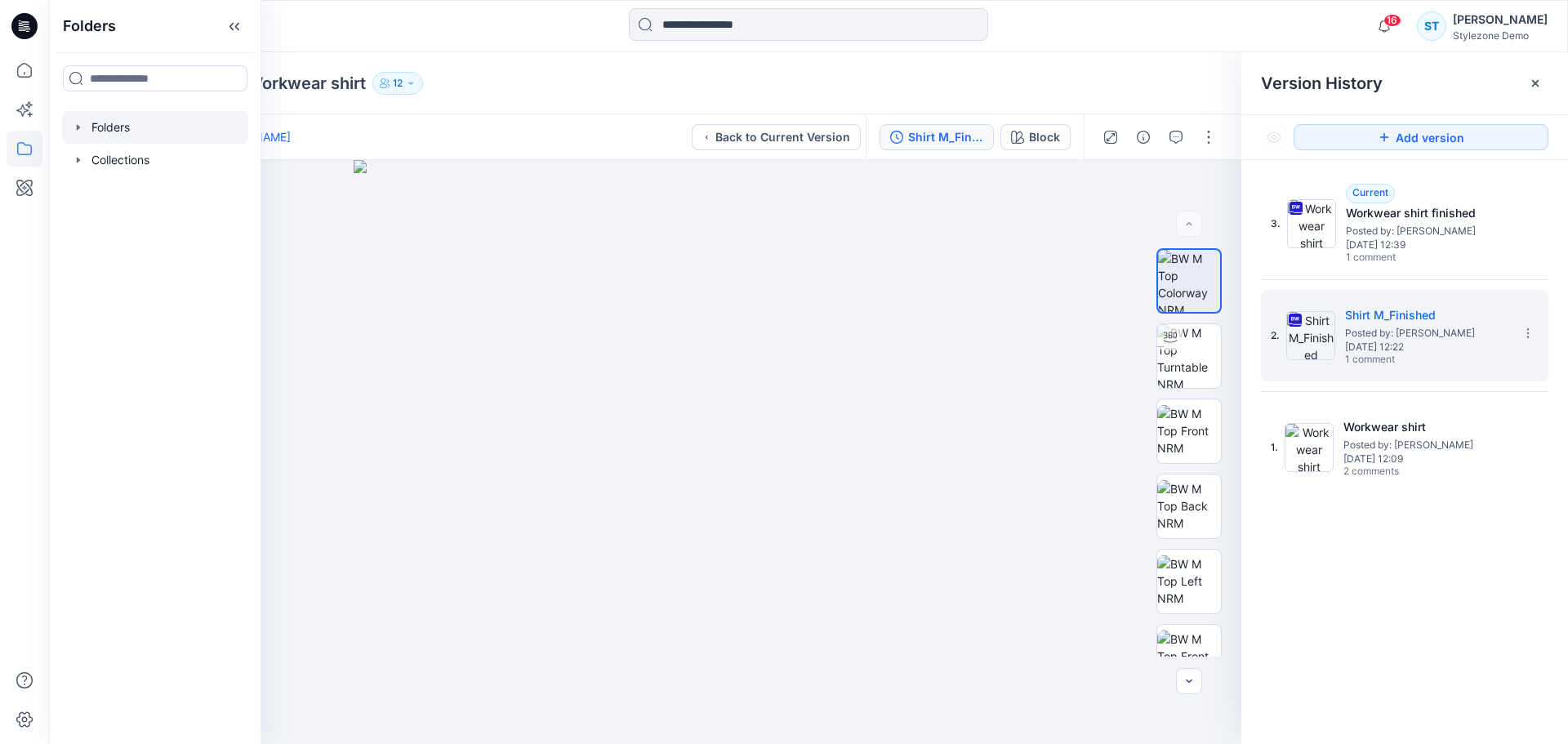
click at [75, 125] on icon "button" at bounding box center [78, 127] width 13 height 13
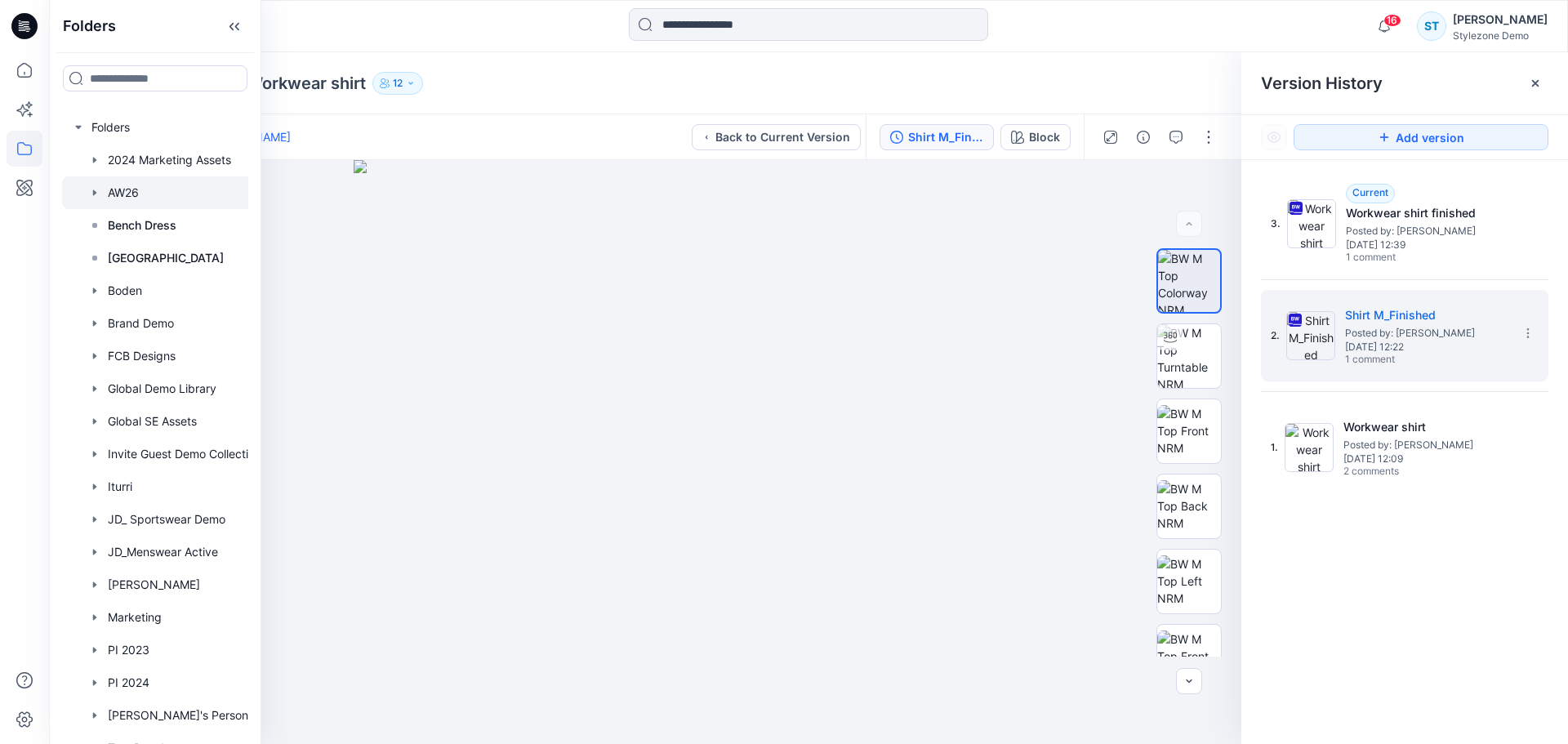
click at [125, 197] on div at bounding box center [176, 193] width 229 height 33
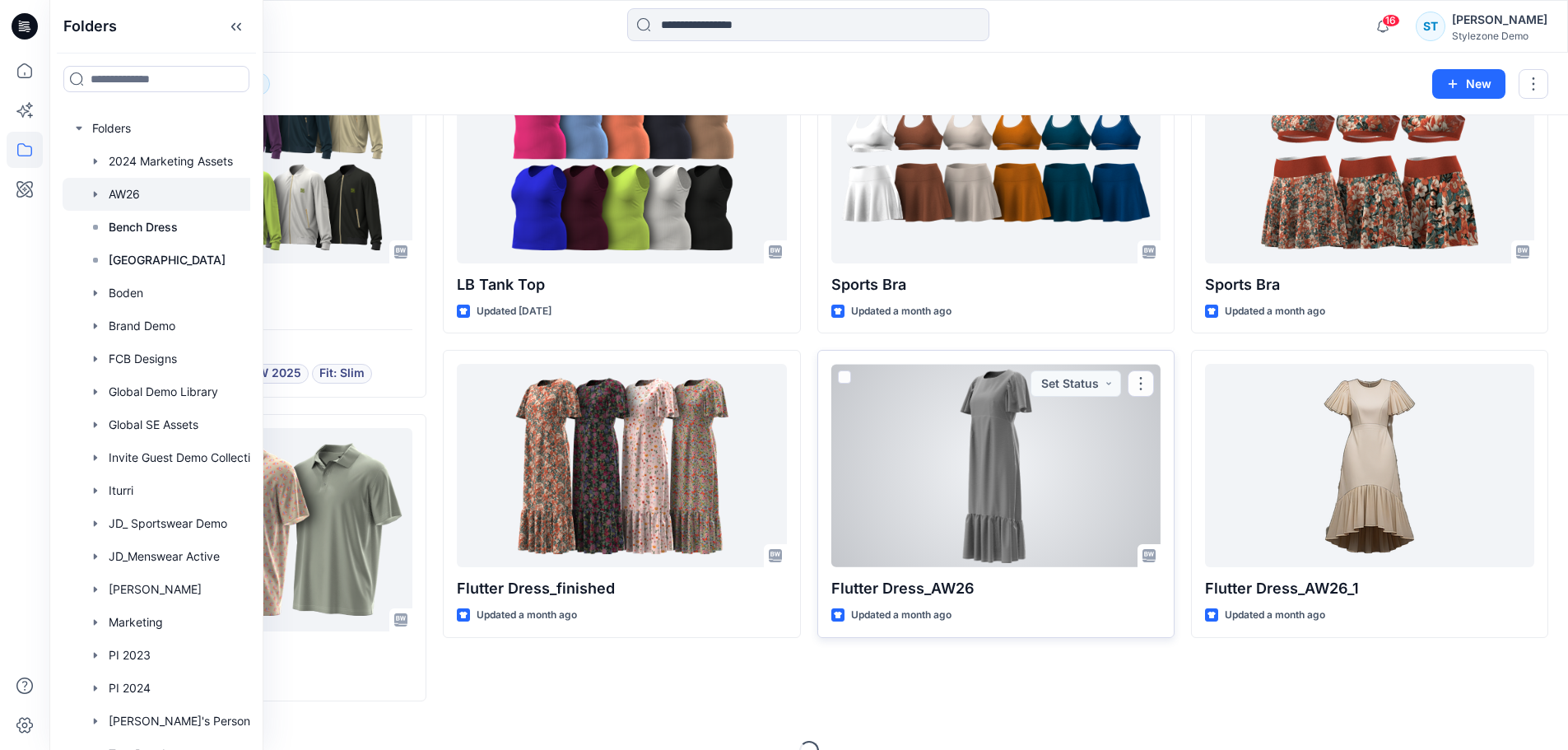
scroll to position [657, 0]
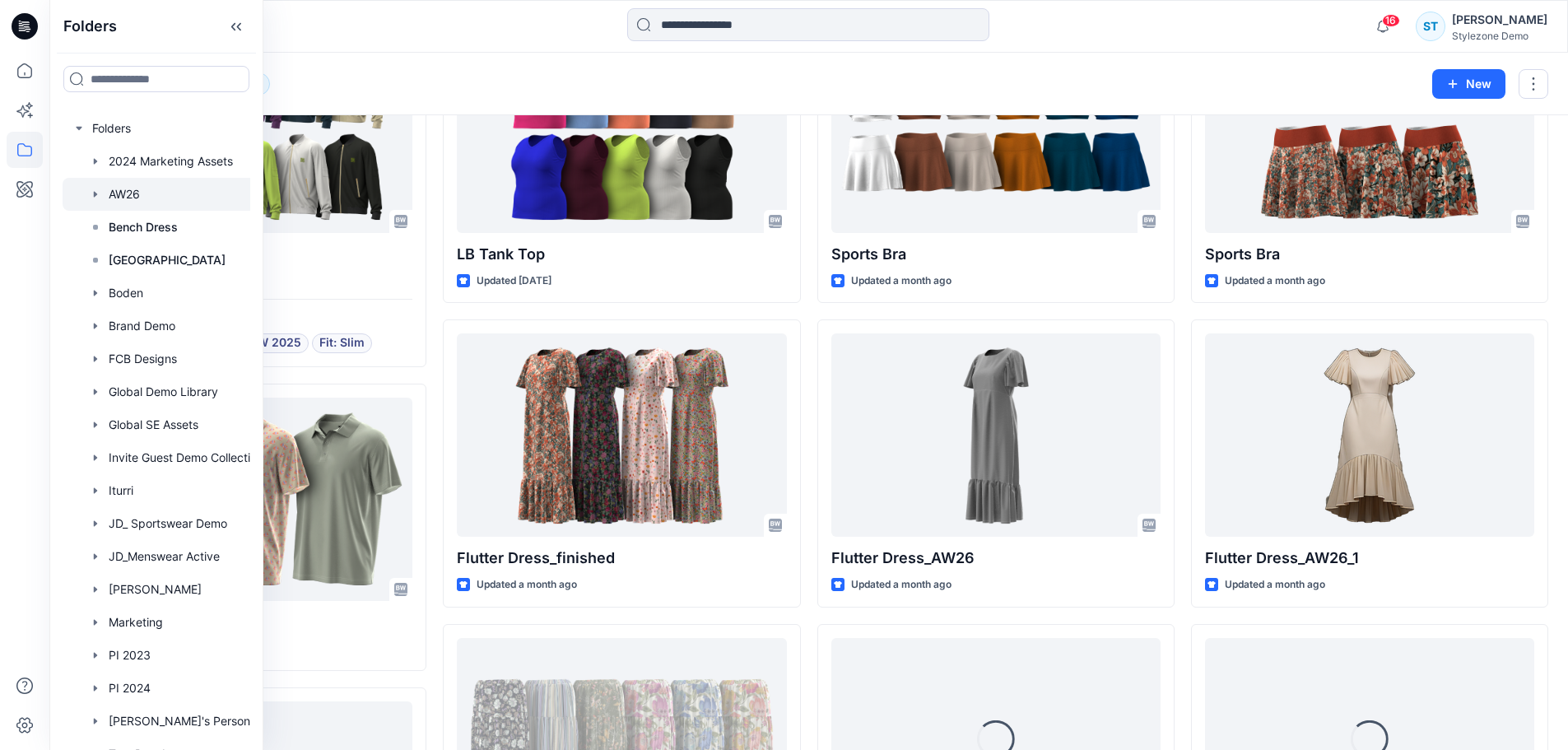
click at [804, 617] on div "Mock Neck Sleeveless Updated [DATE] Bomber Jacket Updated [DATE] Tags Mens Tops…" at bounding box center [808, 723] width 1479 height 2022
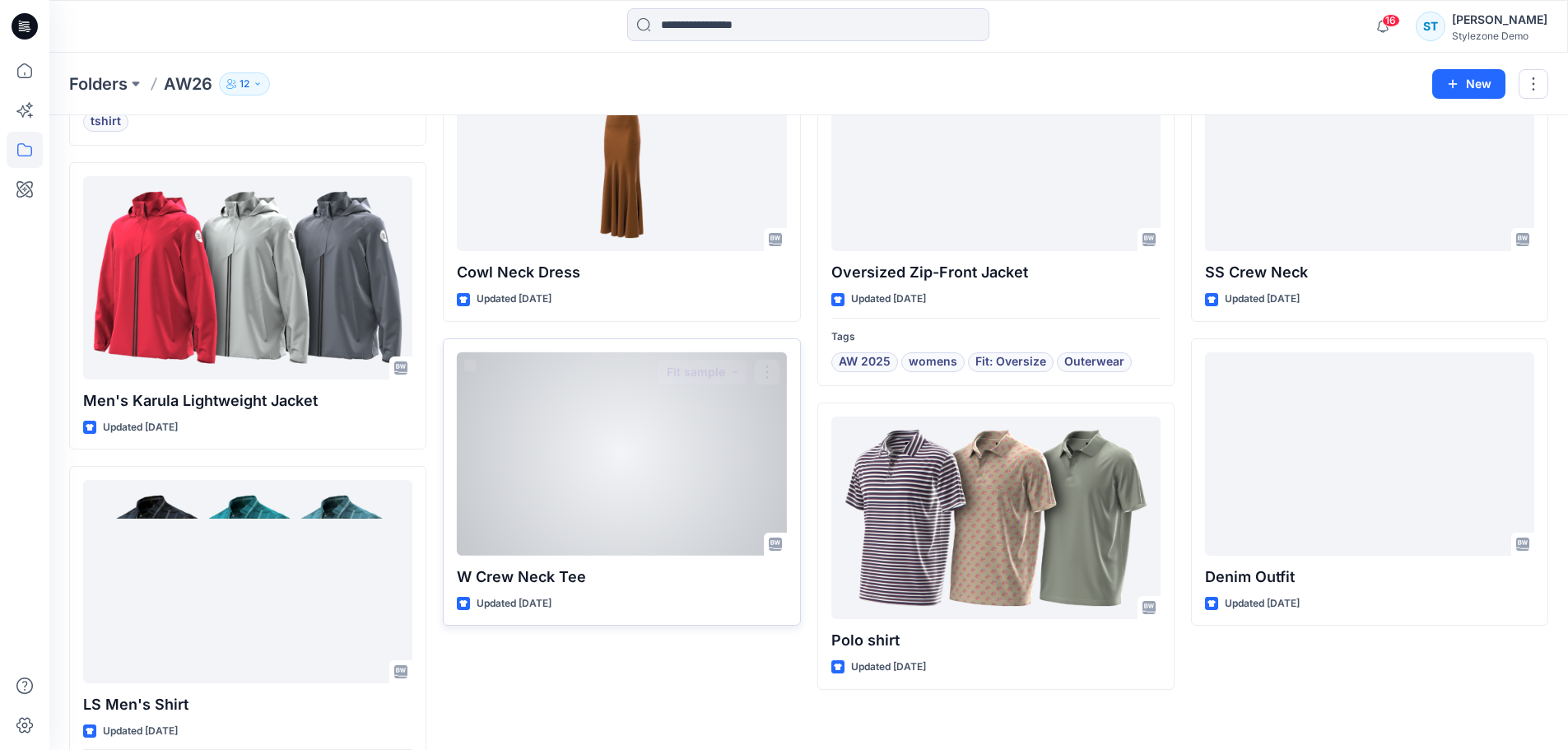
scroll to position [1563, 0]
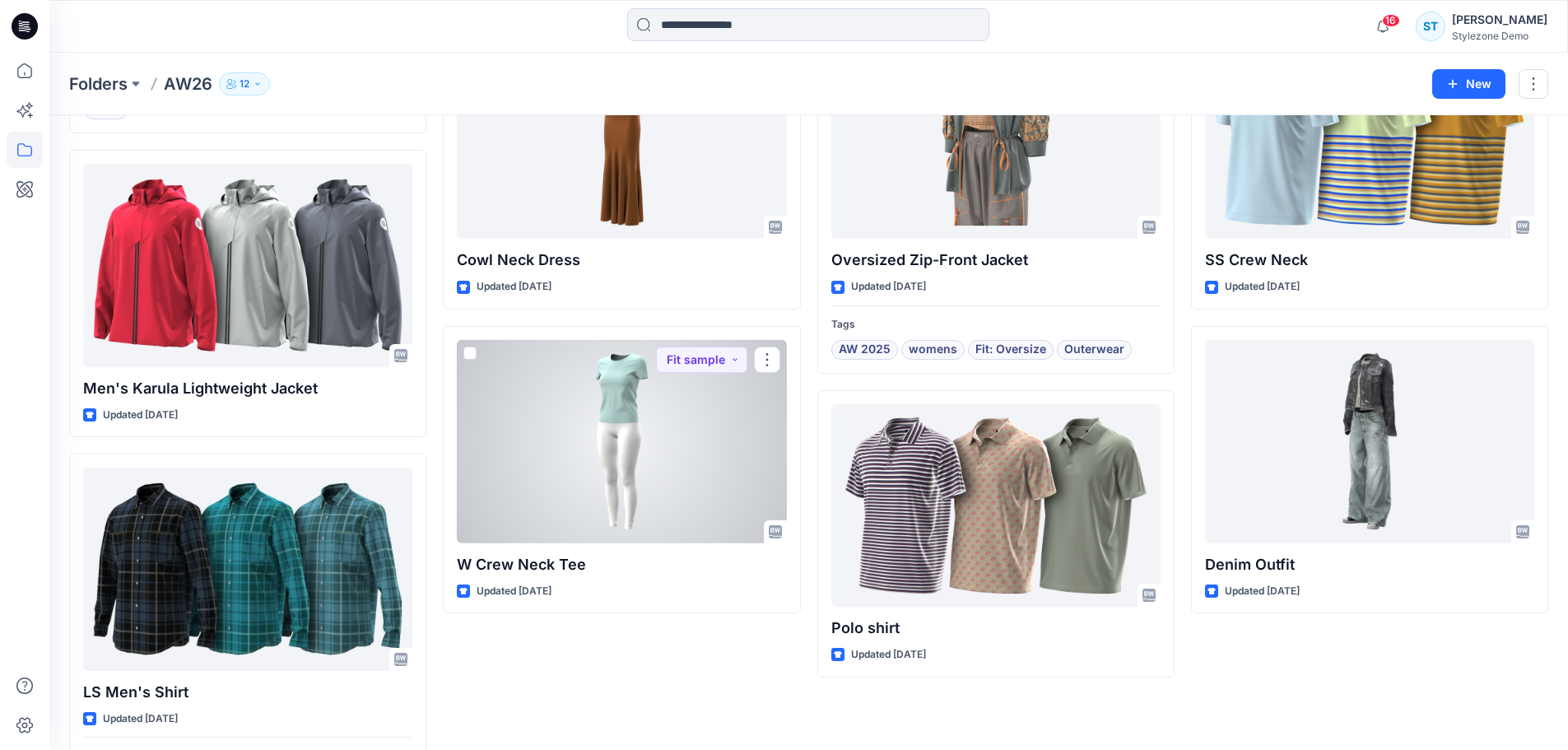
click at [636, 492] on div at bounding box center [620, 441] width 329 height 203
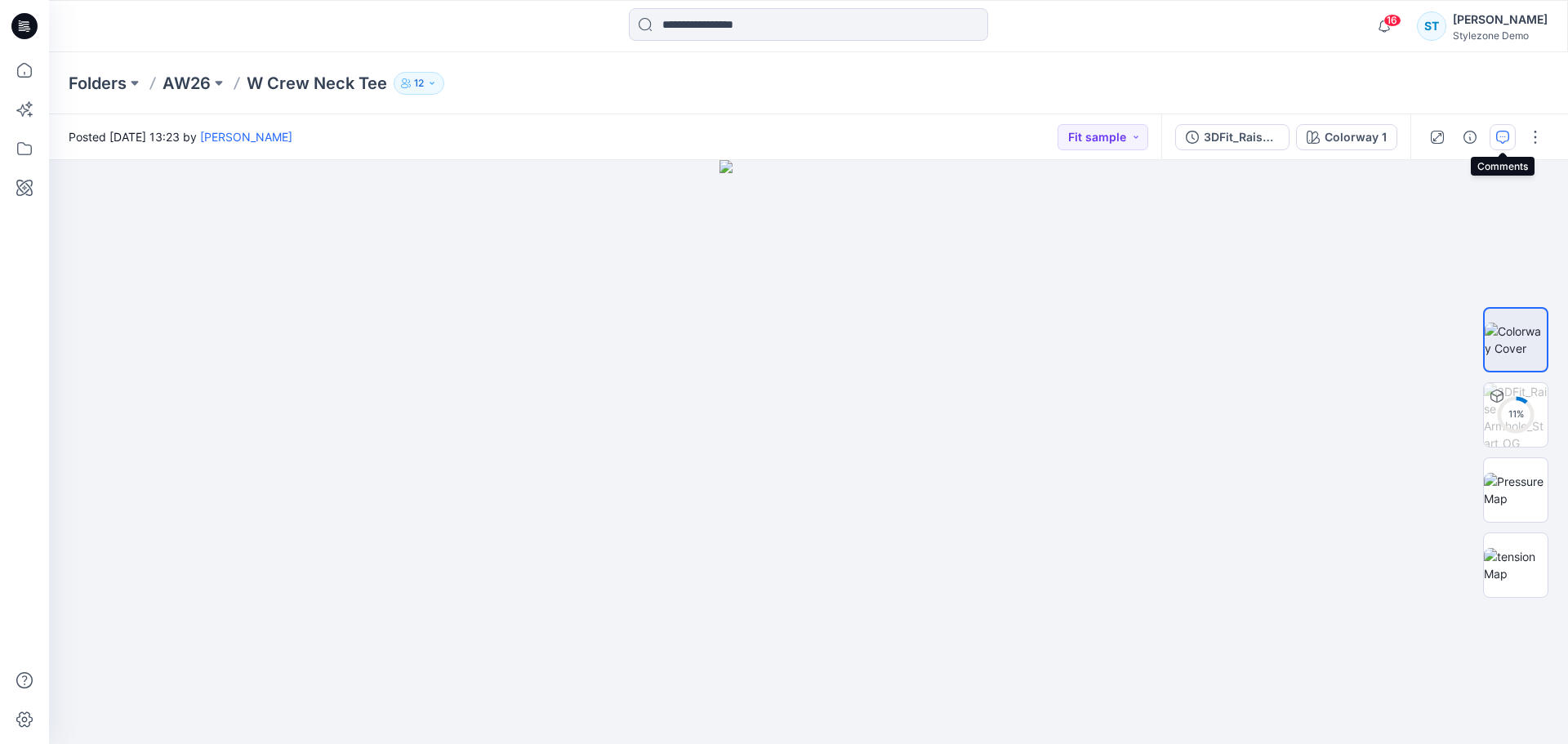
click at [1495, 137] on button "button" at bounding box center [1503, 137] width 26 height 26
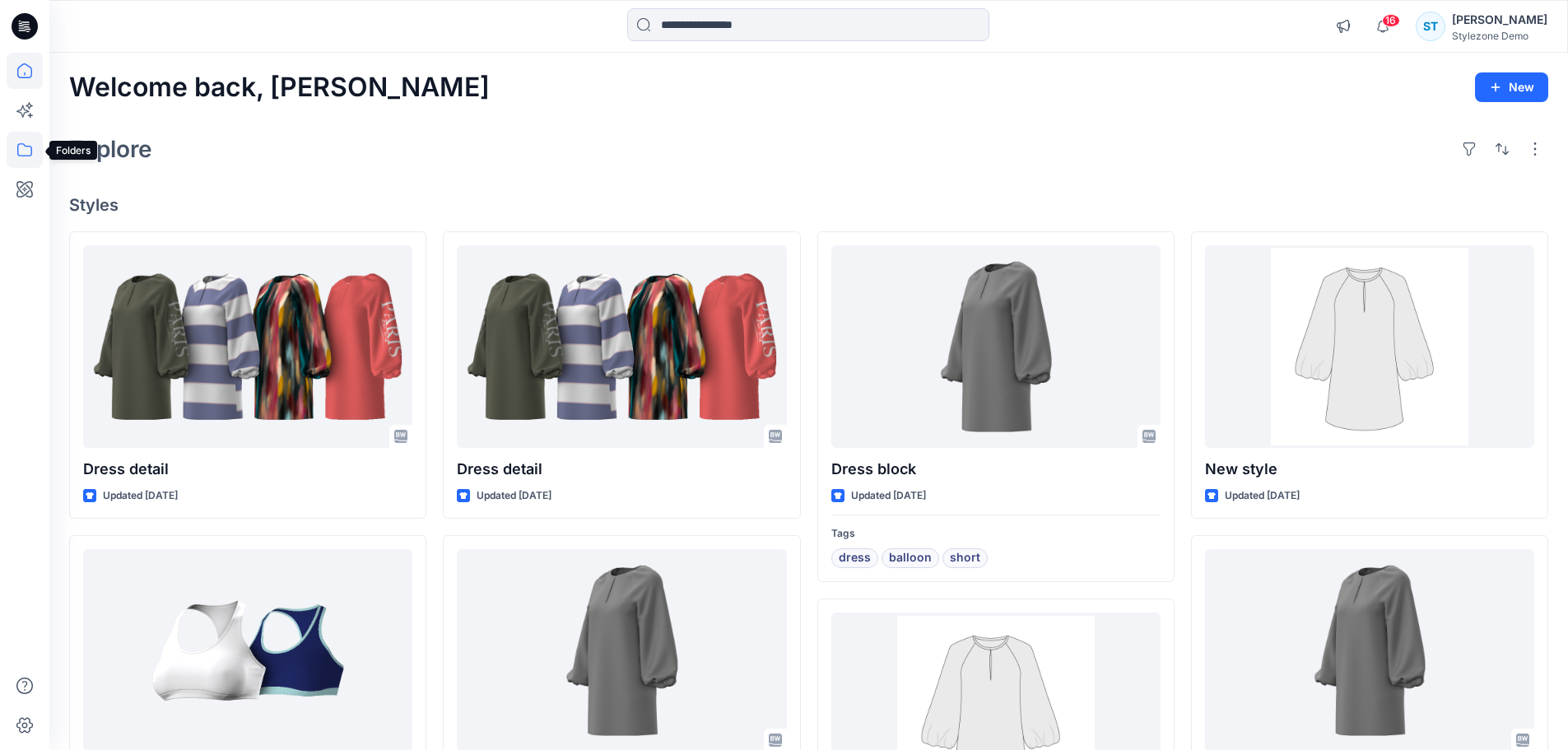
click at [26, 132] on icon at bounding box center [25, 150] width 36 height 36
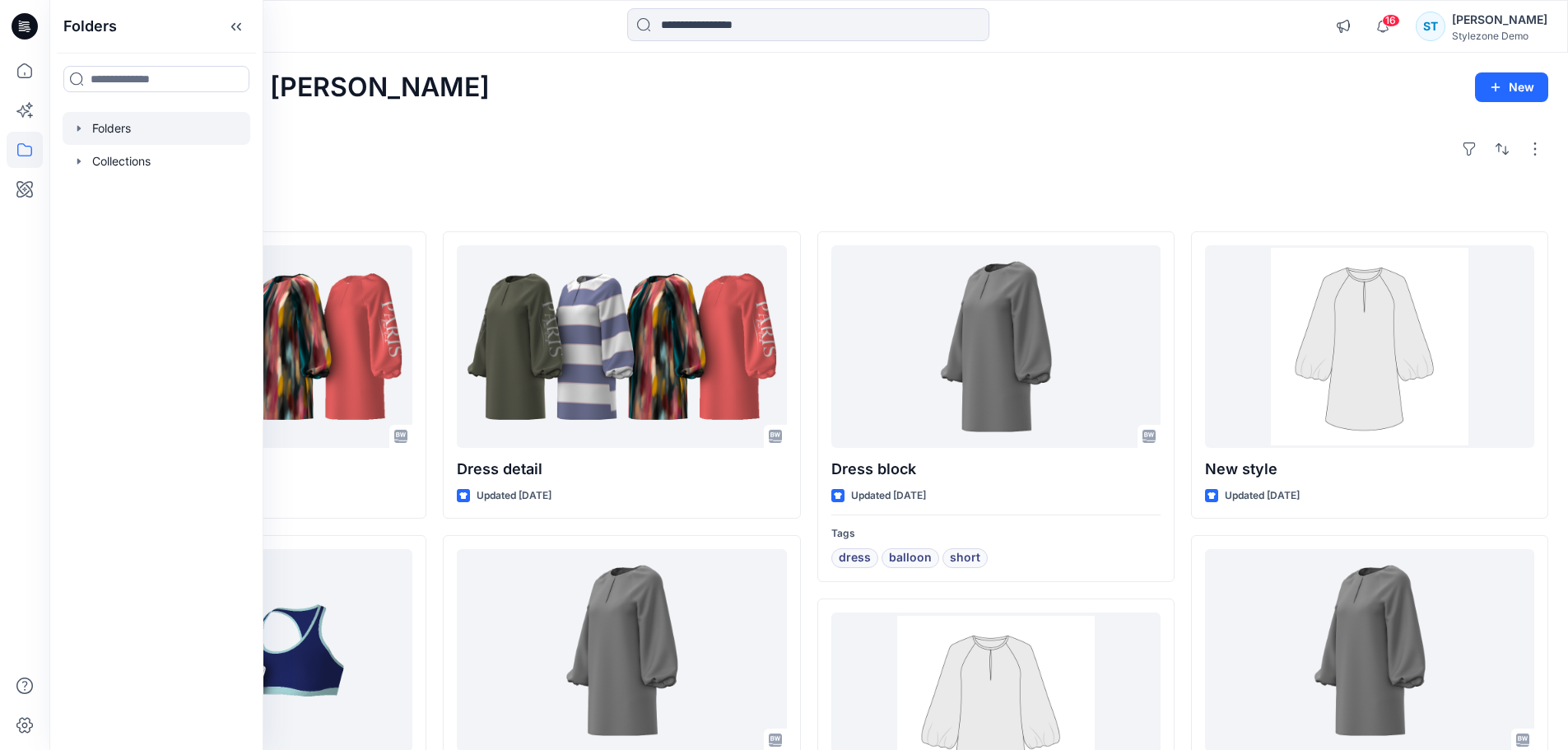
click at [75, 131] on icon "button" at bounding box center [78, 128] width 13 height 13
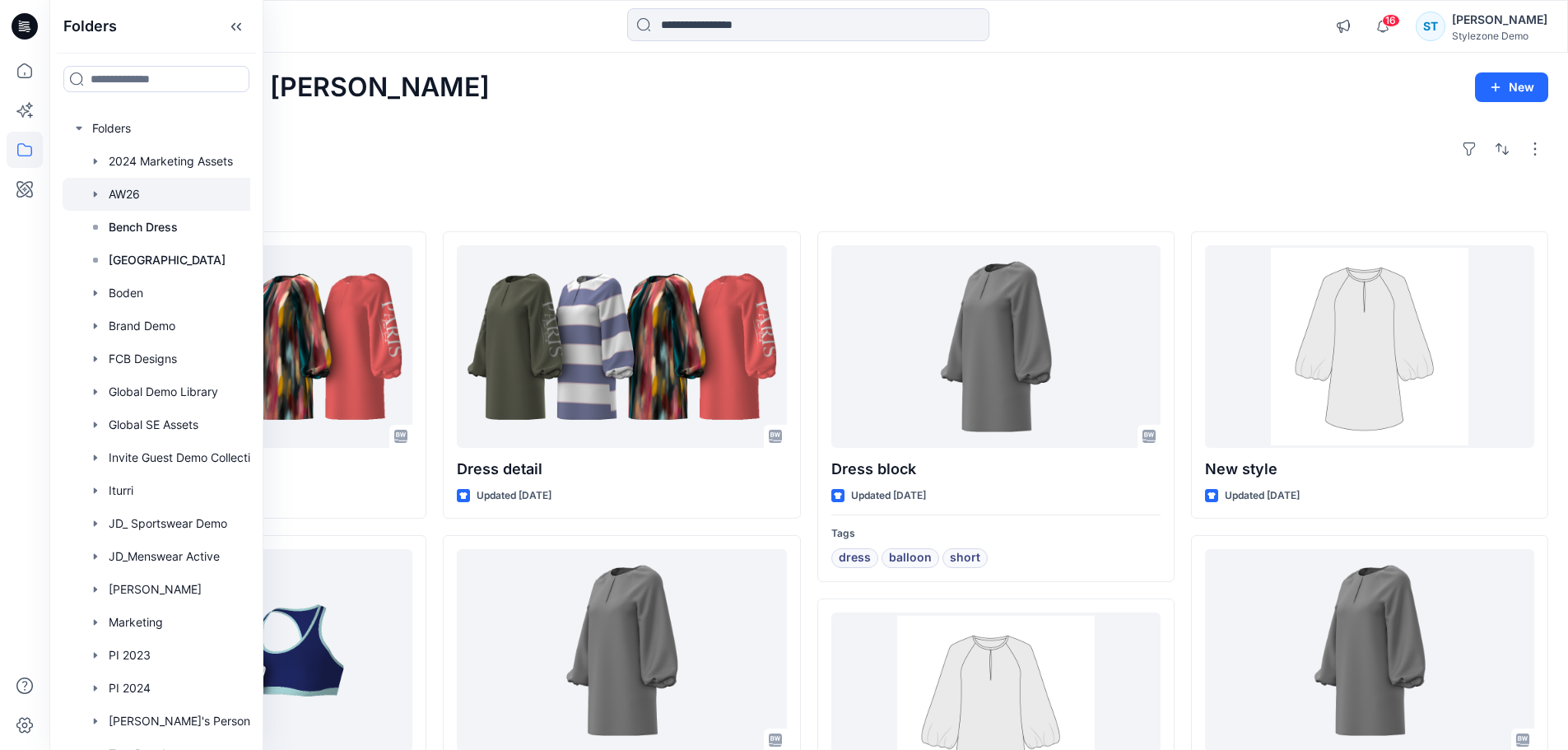
click at [96, 200] on icon "button" at bounding box center [96, 194] width 13 height 13
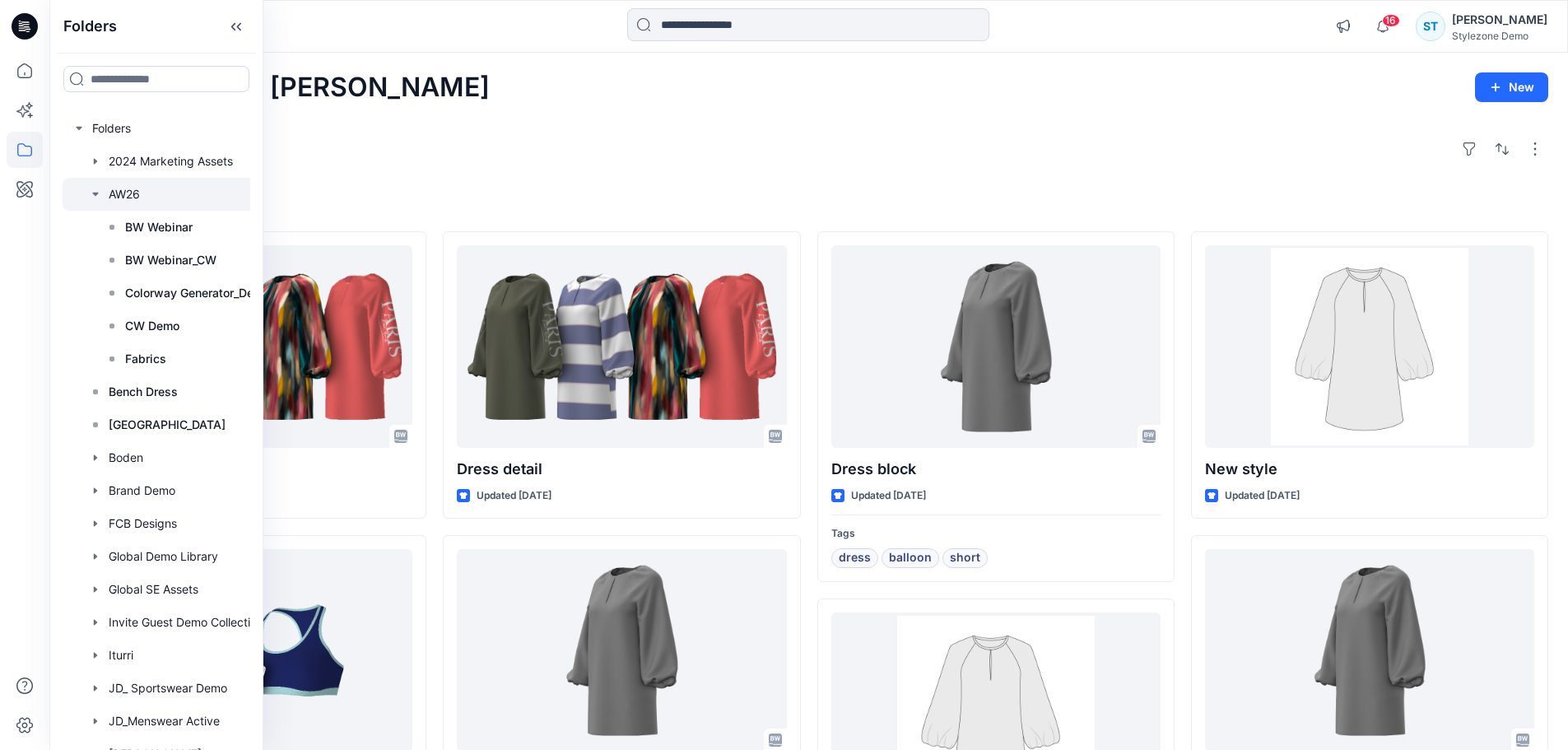
click at [117, 184] on div at bounding box center [178, 194] width 231 height 33
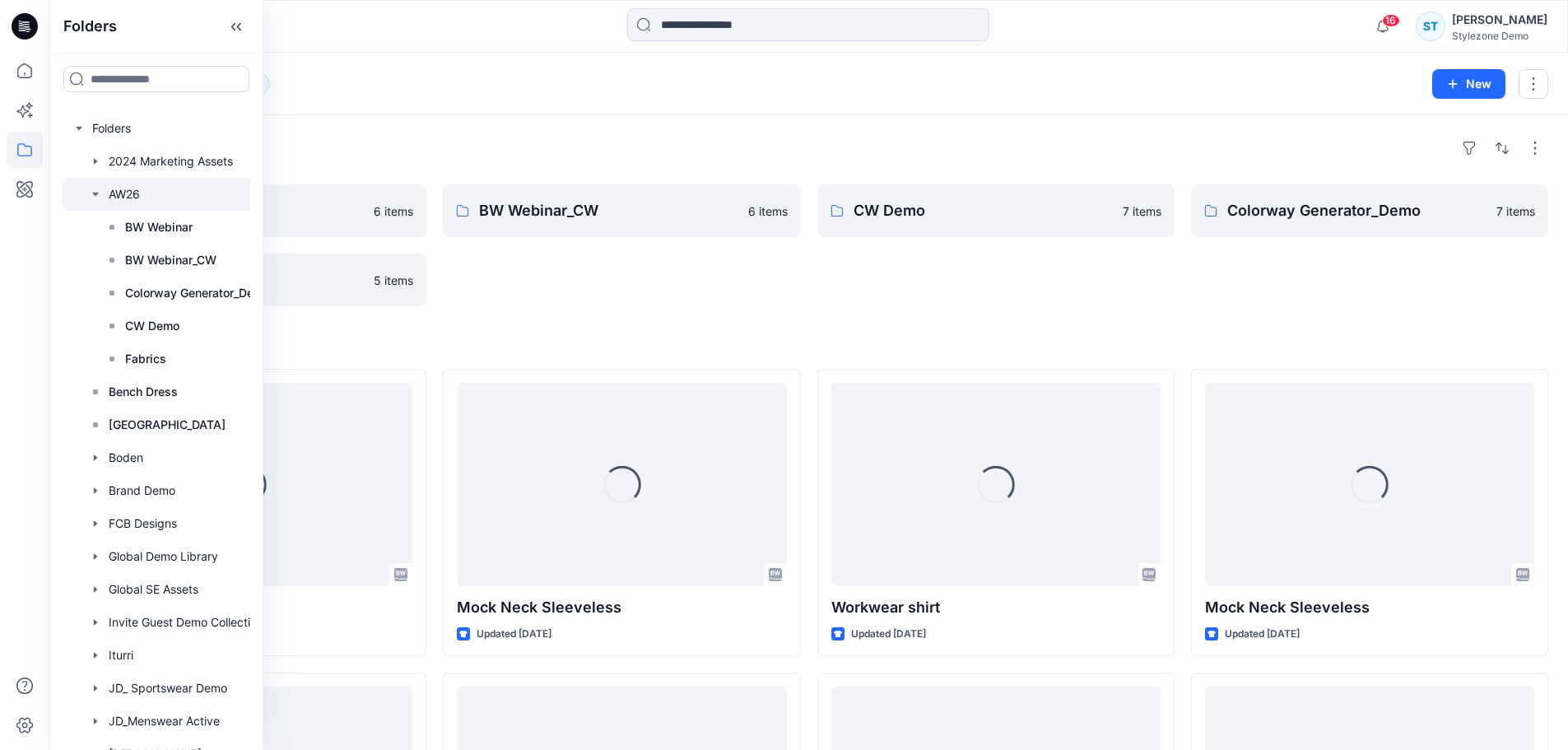
click at [1153, 143] on div "Folders" at bounding box center [808, 148] width 1479 height 26
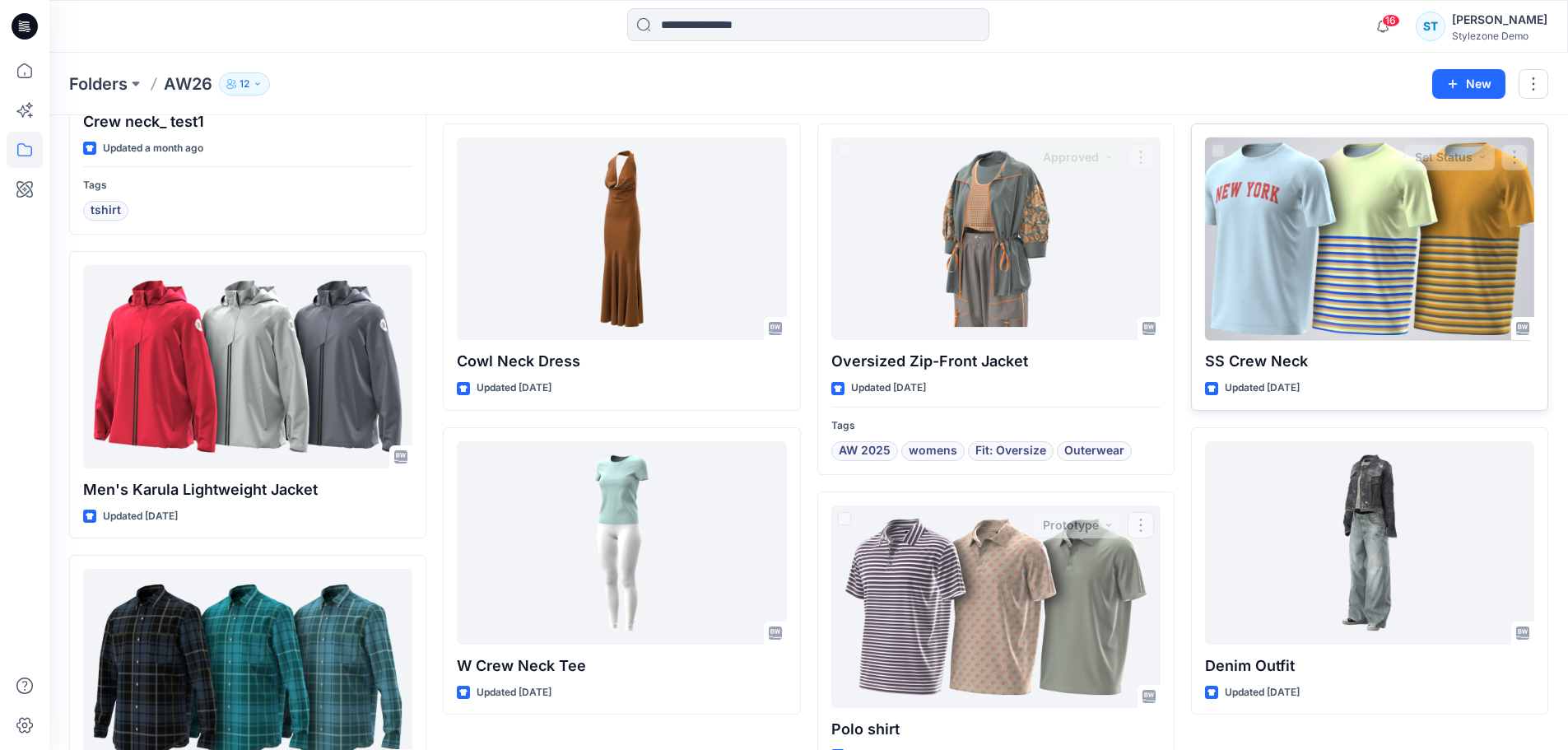
scroll to position [1398, 0]
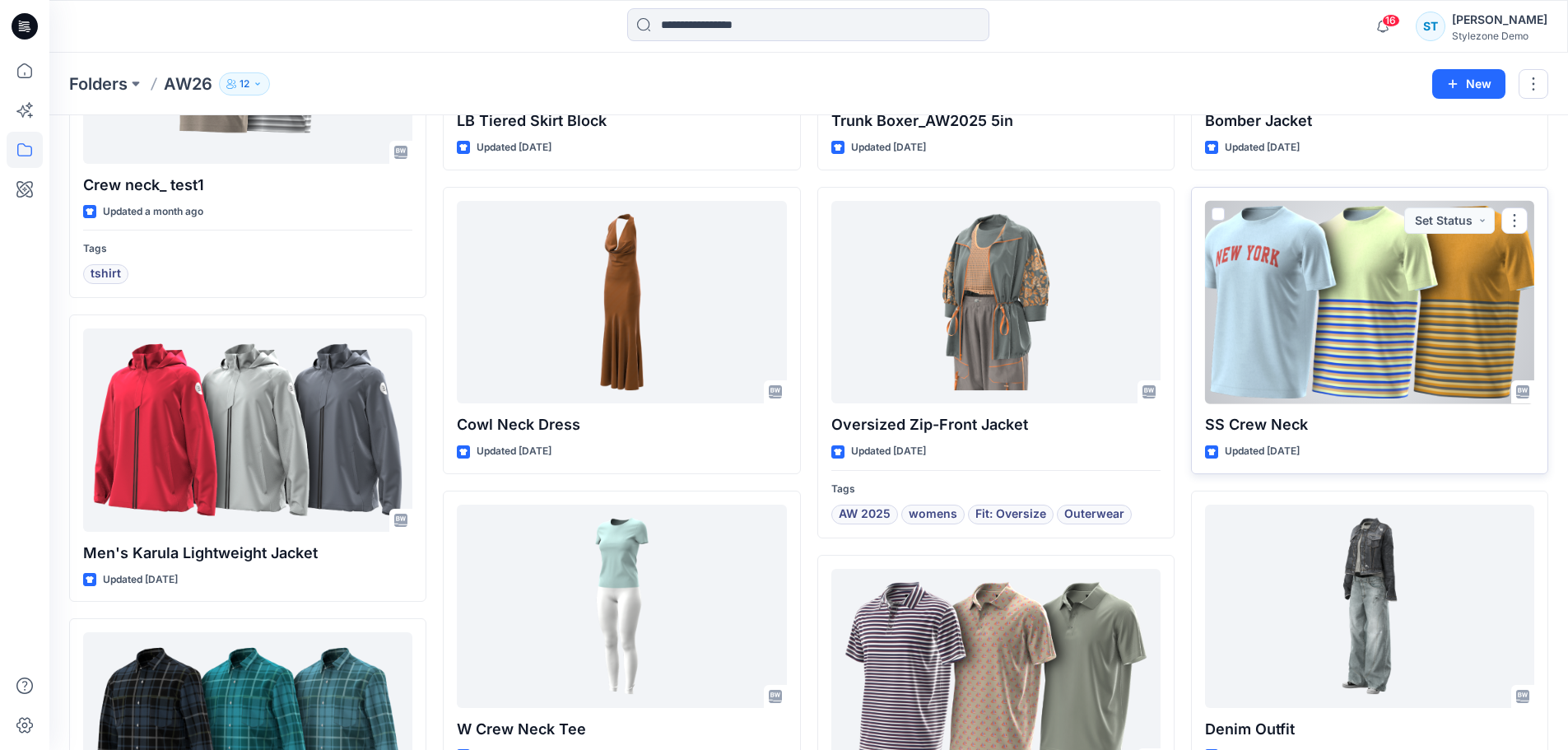
click at [1427, 349] on div at bounding box center [1368, 302] width 329 height 203
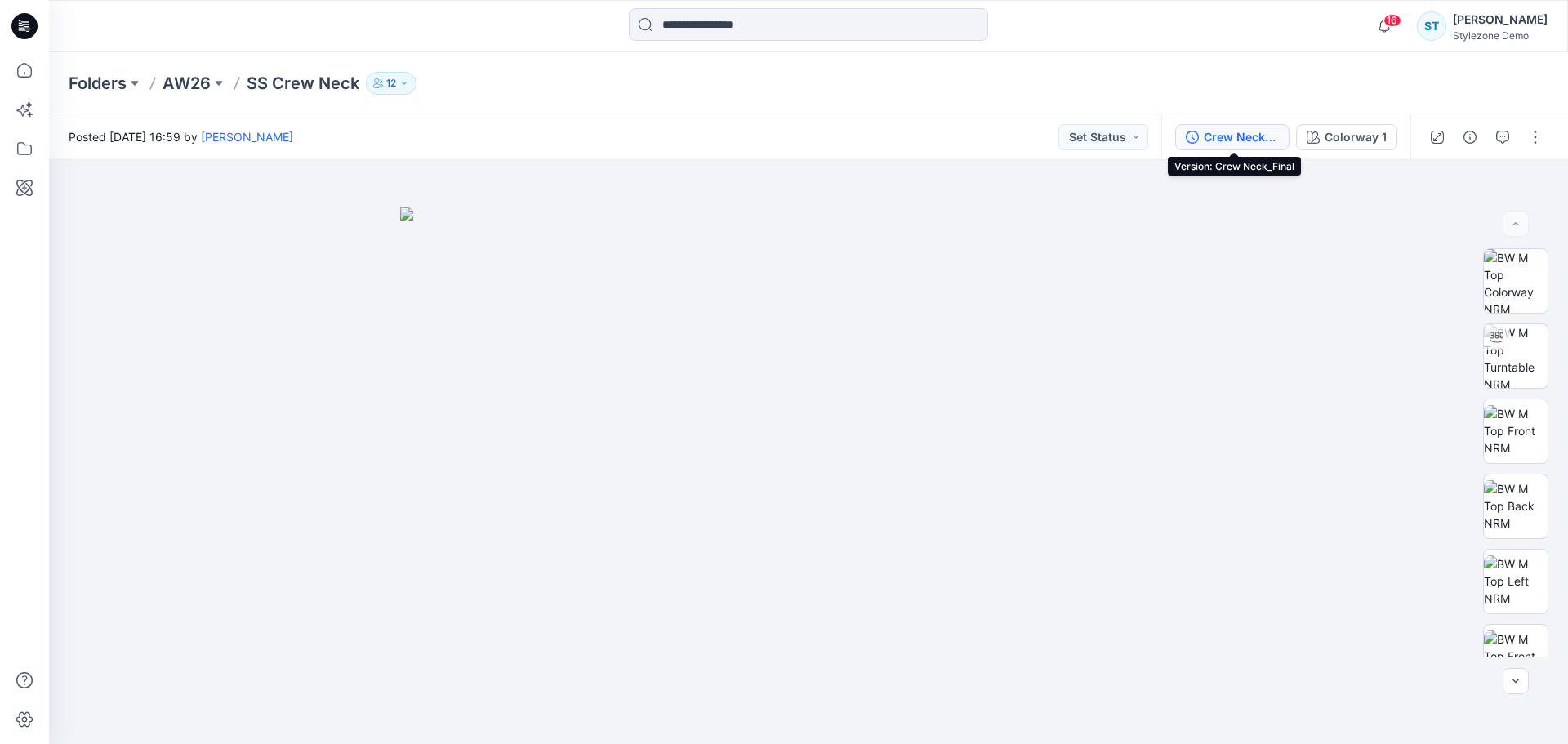
click at [1246, 139] on div "Crew Neck_Final" at bounding box center [1242, 137] width 75 height 18
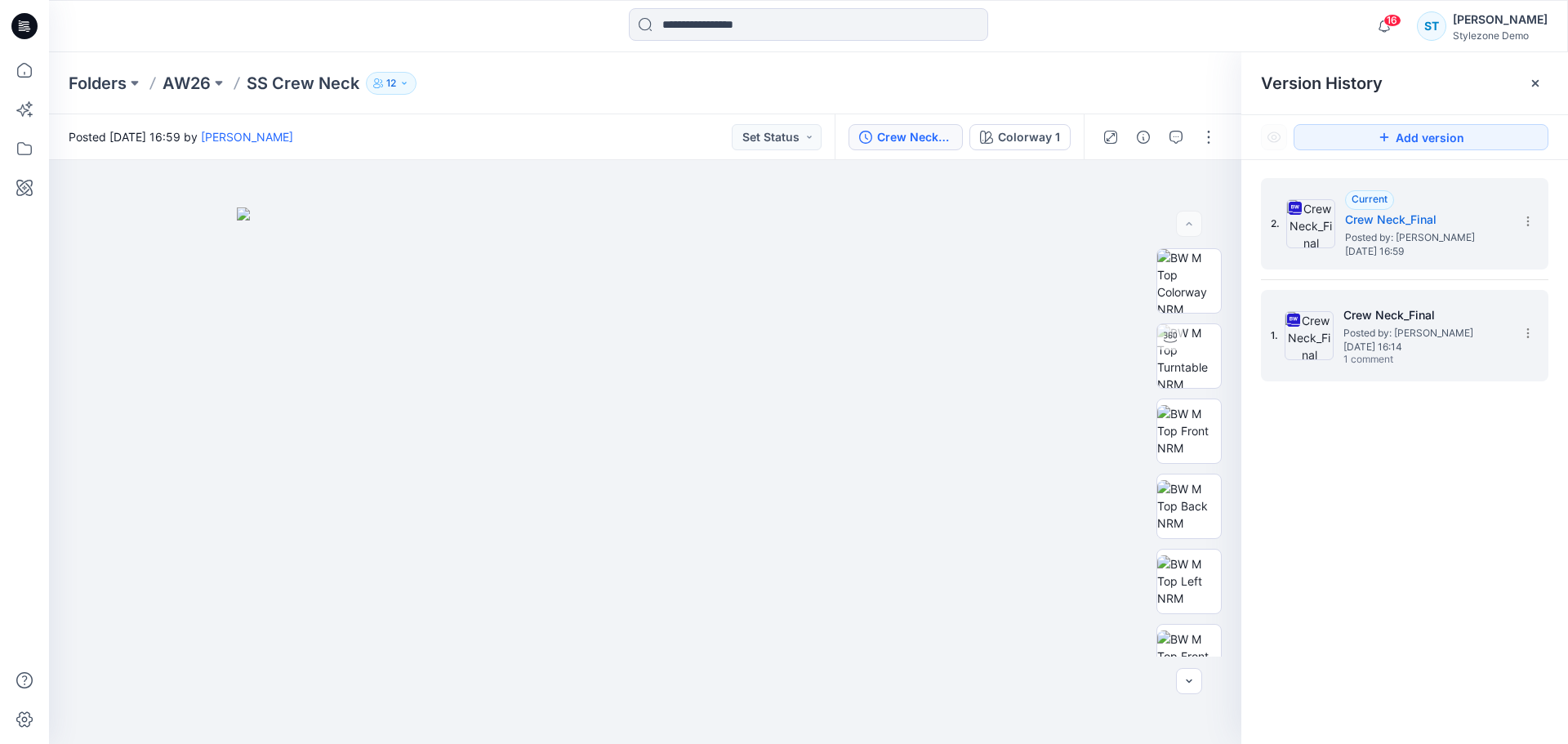
click at [1392, 326] on span "Posted by: [PERSON_NAME]" at bounding box center [1425, 334] width 164 height 16
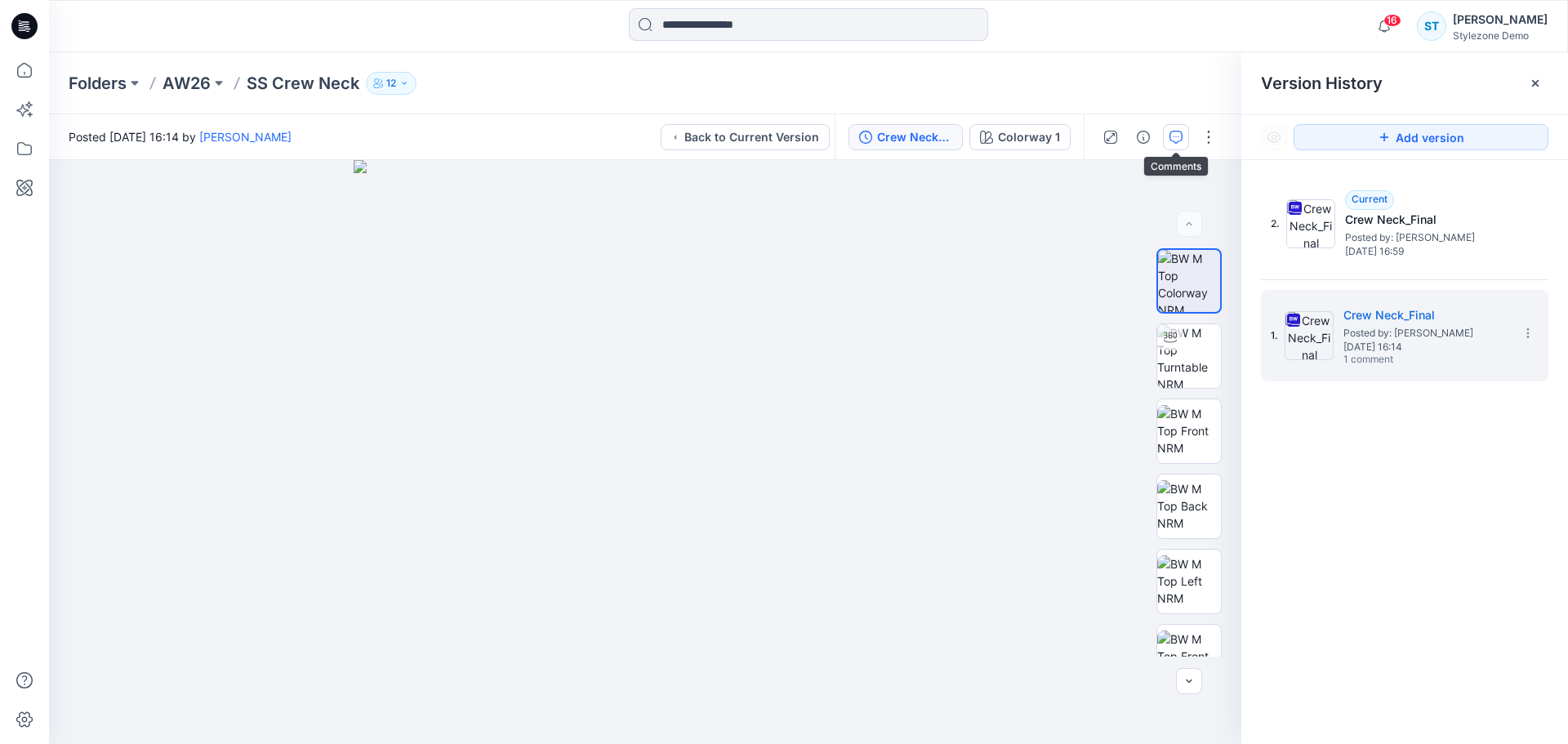
click at [1175, 136] on icon "button" at bounding box center [1176, 137] width 13 height 13
